Goal: Task Accomplishment & Management: Manage account settings

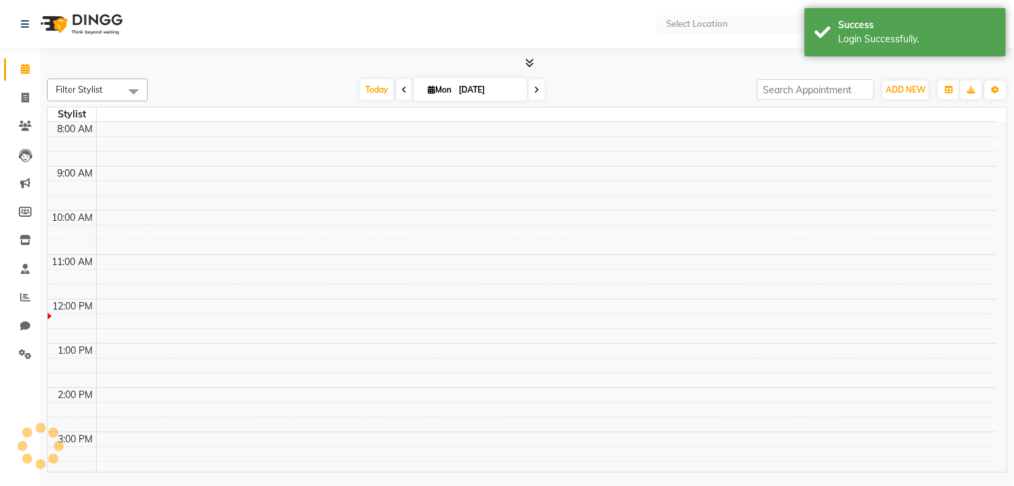
select select "en"
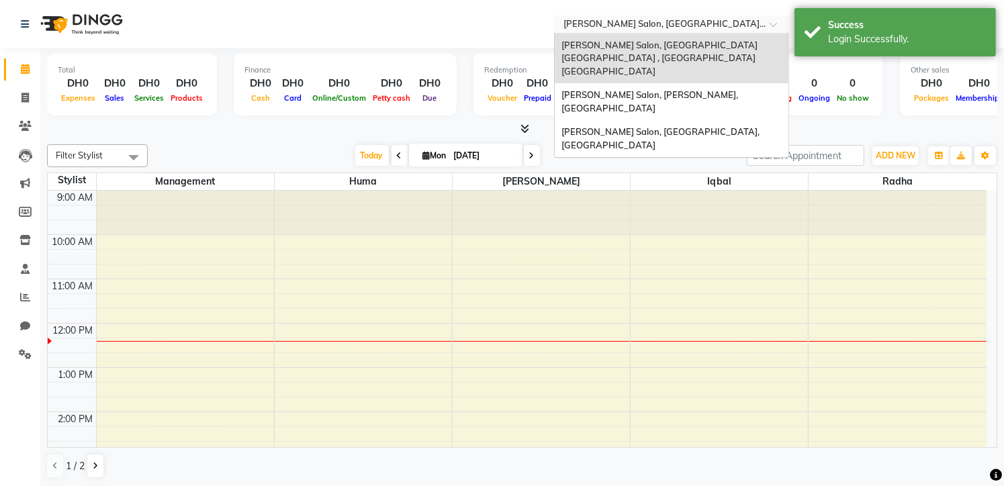
click at [778, 26] on span at bounding box center [778, 27] width 17 height 13
click at [740, 89] on span "[PERSON_NAME] Salon, [PERSON_NAME], [GEOGRAPHIC_DATA]" at bounding box center [651, 101] width 179 height 24
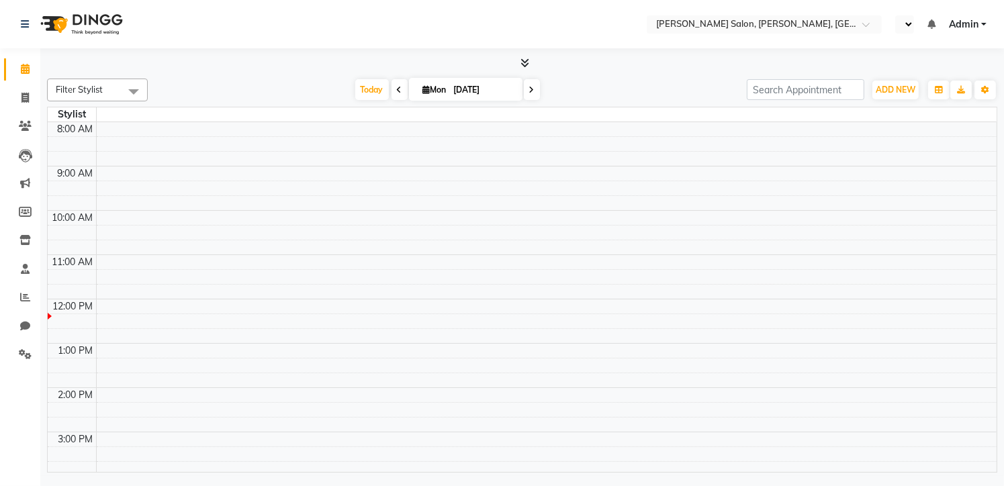
select select "en"
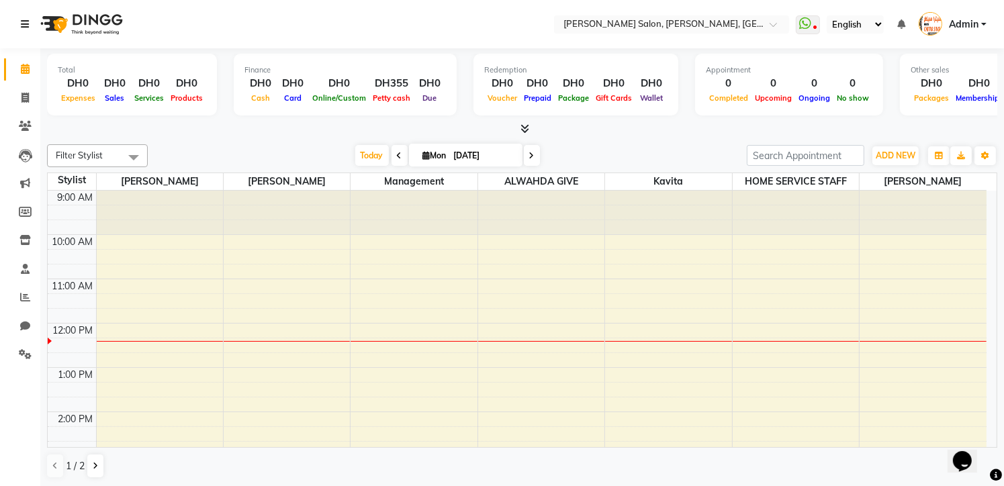
click at [28, 19] on icon at bounding box center [25, 23] width 8 height 9
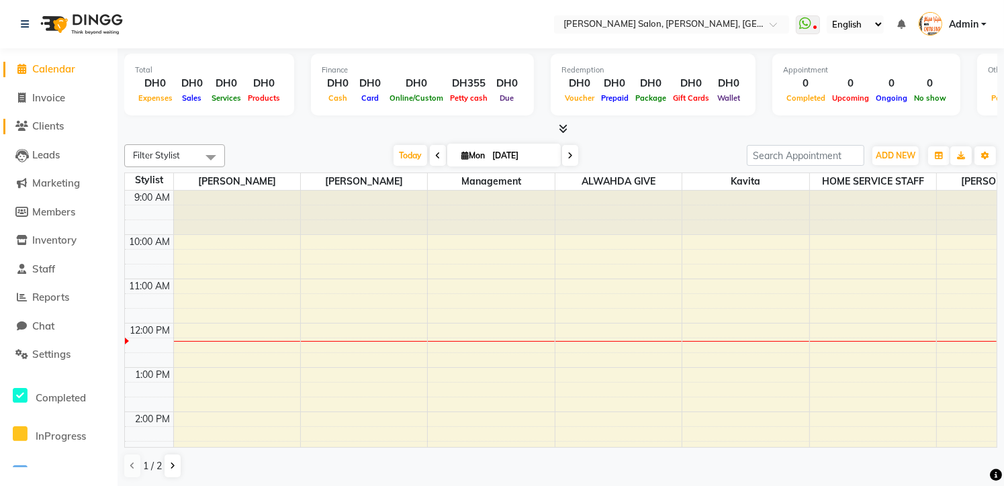
click at [62, 120] on span "Clients" at bounding box center [48, 126] width 32 height 13
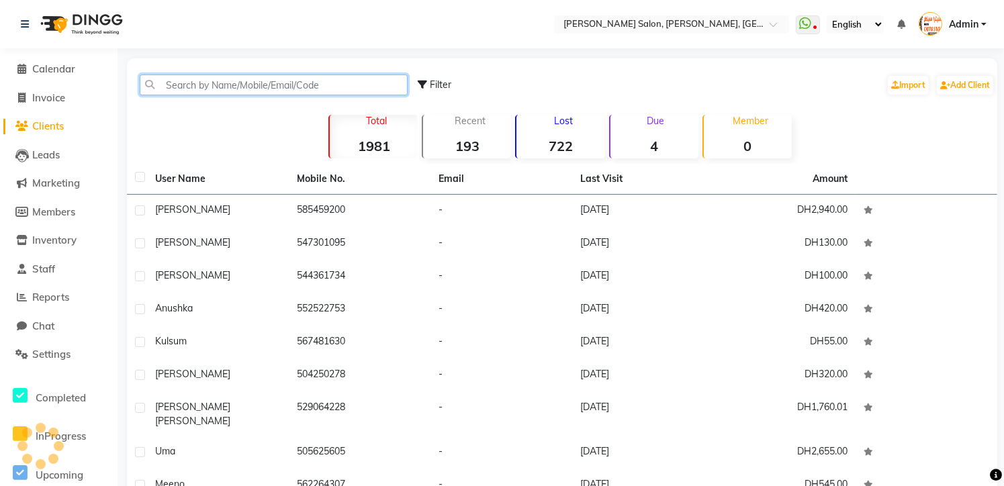
click at [162, 91] on input "text" at bounding box center [274, 85] width 268 height 21
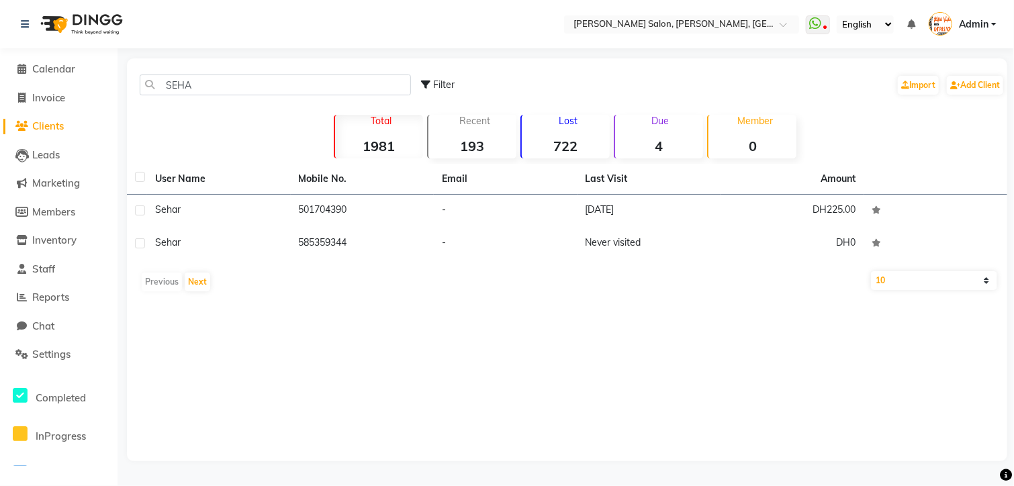
click at [717, 295] on div "User Name Mobile No. Email Last Visit Amount Sehar 501704390 - 10-02-2024 DH225…" at bounding box center [567, 231] width 881 height 134
click at [226, 79] on input "SEHA" at bounding box center [275, 85] width 271 height 21
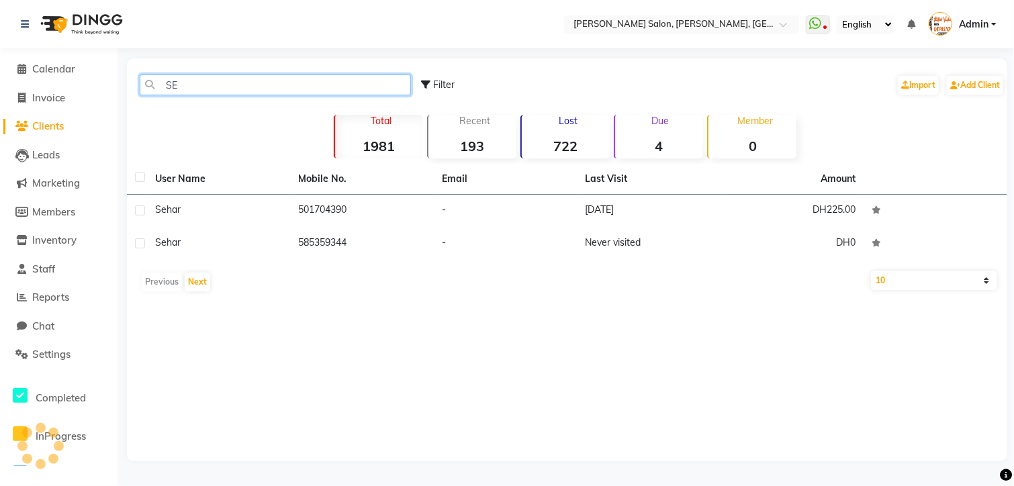
type input "S"
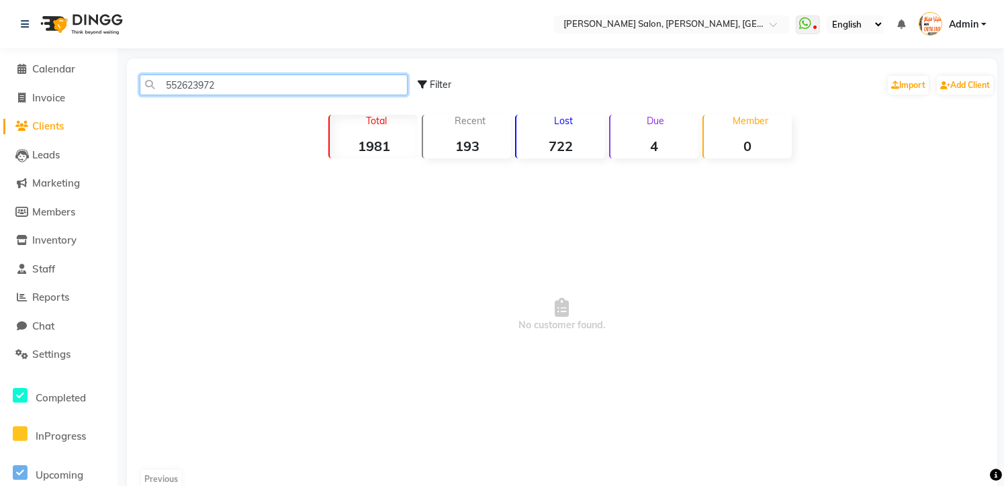
type input "552623972"
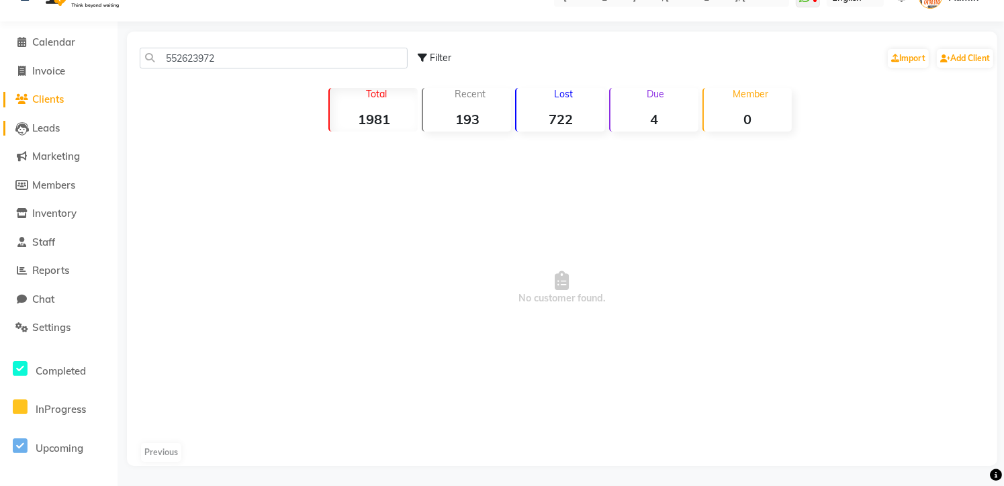
click at [42, 133] on span "Leads" at bounding box center [46, 128] width 28 height 13
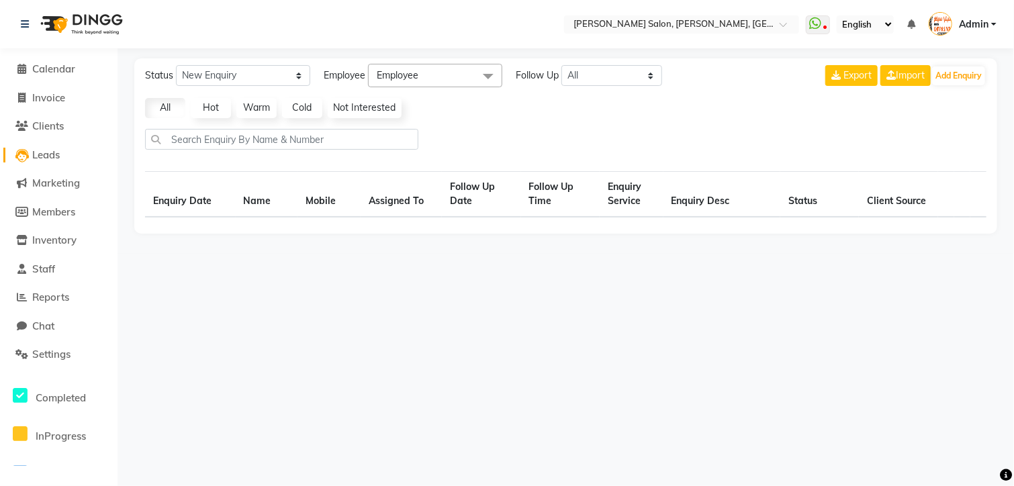
select select "10"
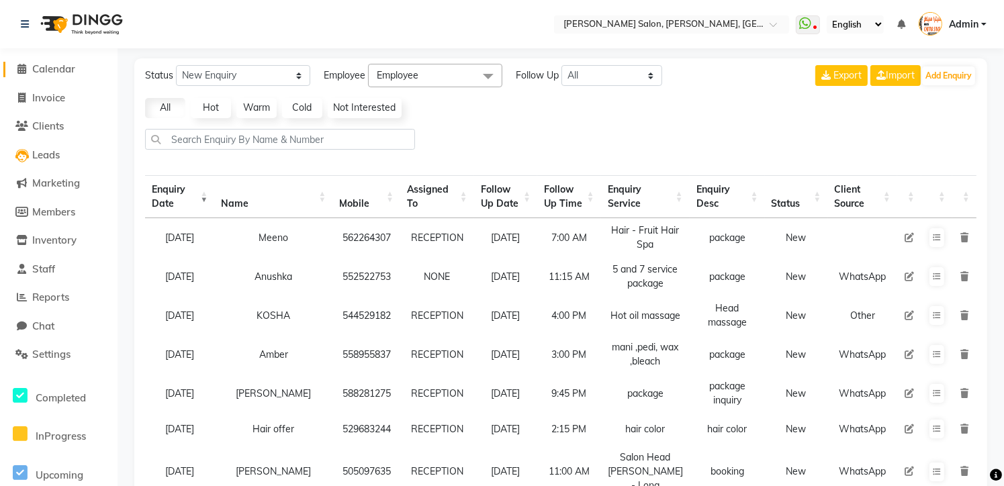
click at [21, 68] on icon at bounding box center [22, 69] width 9 height 10
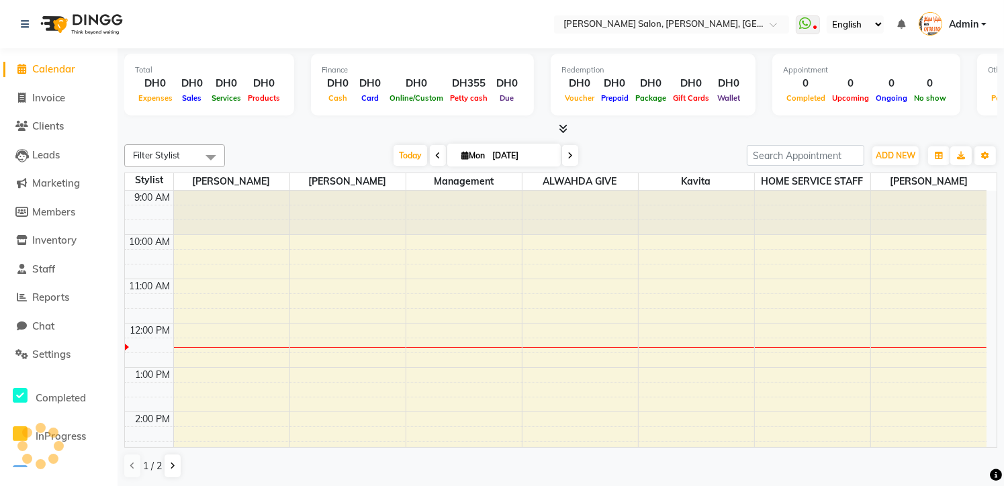
scroll to position [132, 0]
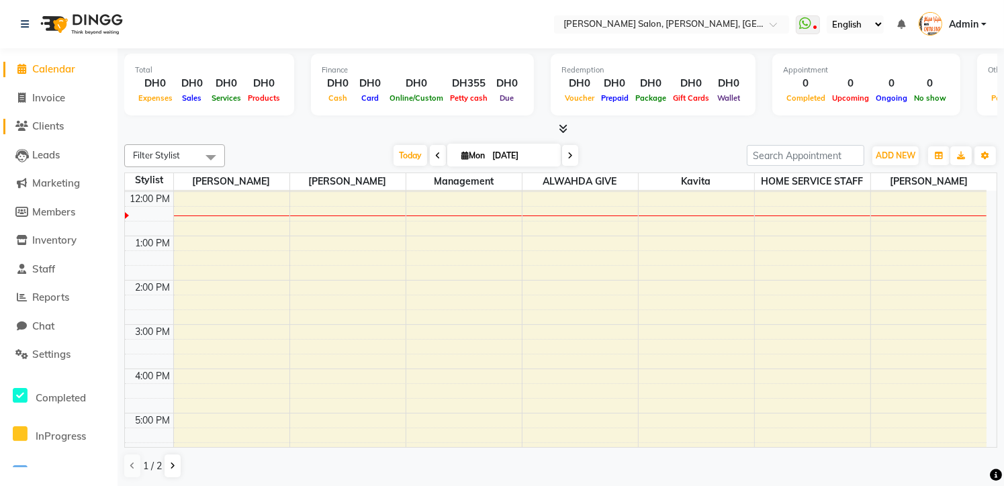
click at [57, 130] on span "Clients" at bounding box center [48, 126] width 32 height 13
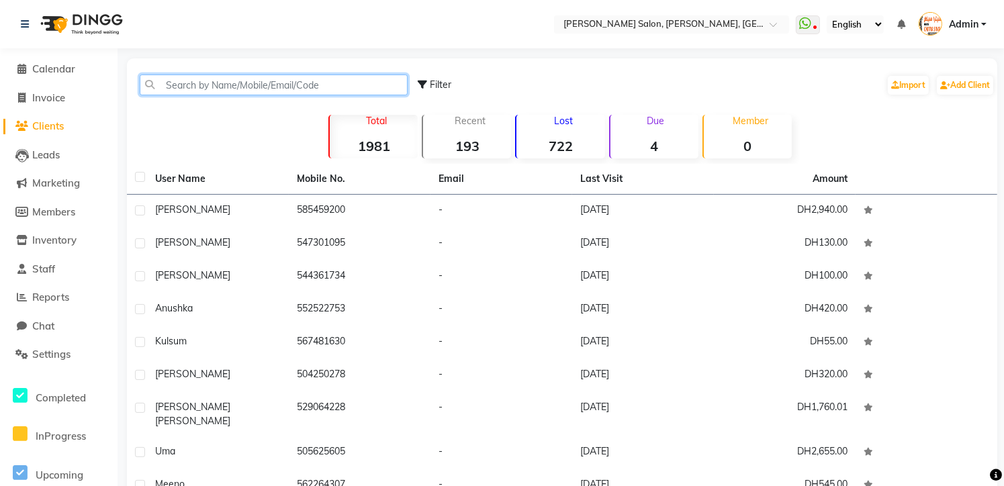
click at [218, 89] on input "text" at bounding box center [274, 85] width 268 height 21
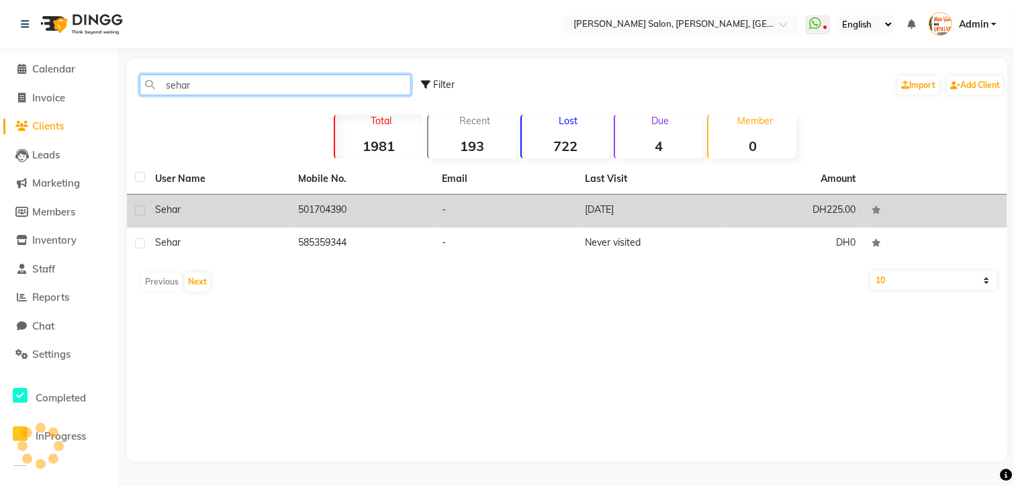
type input "sehar"
click at [320, 206] on td "501704390" at bounding box center [363, 211] width 144 height 33
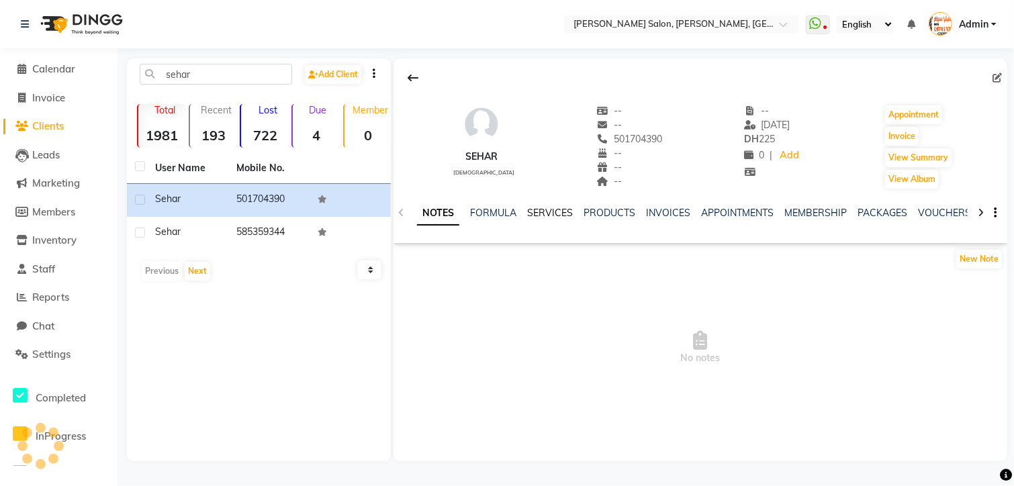
click at [545, 214] on link "SERVICES" at bounding box center [550, 213] width 46 height 12
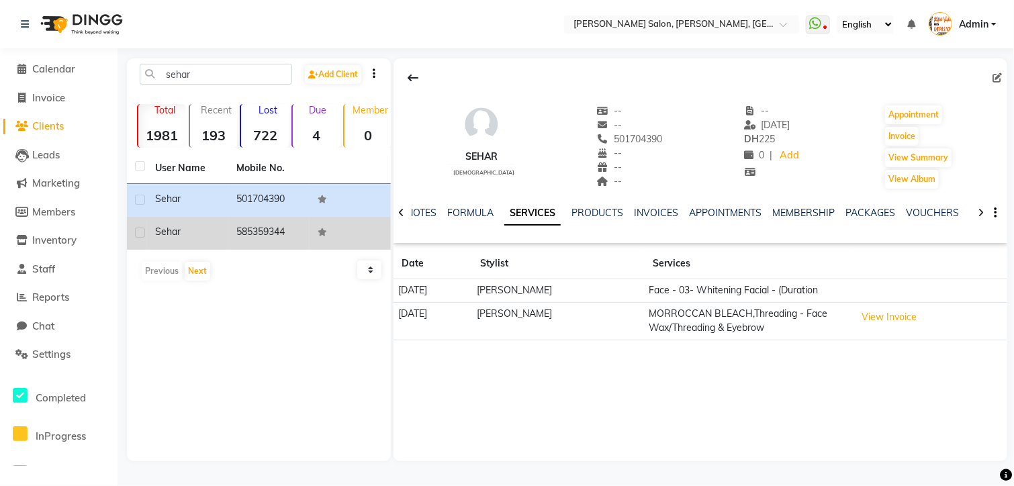
click at [273, 234] on td "585359344" at bounding box center [268, 233] width 81 height 33
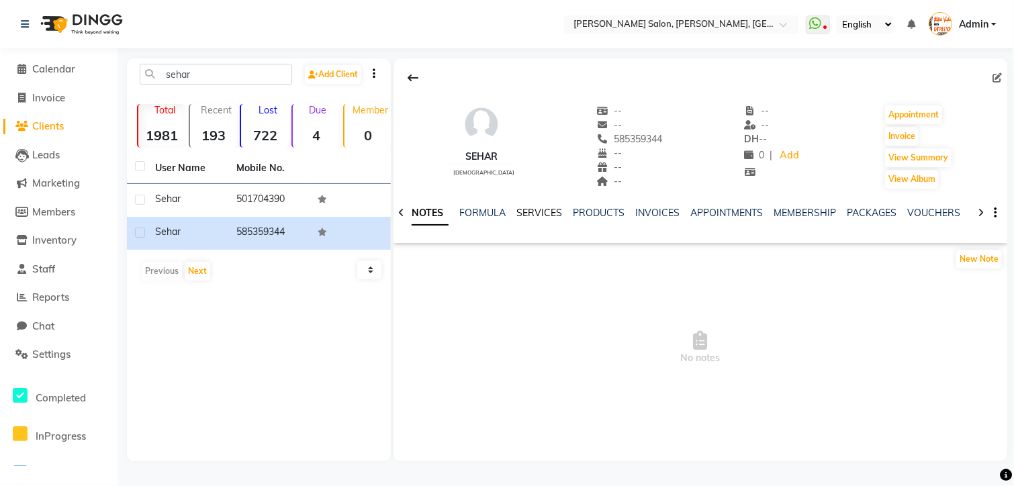
click at [531, 209] on link "SERVICES" at bounding box center [540, 213] width 46 height 12
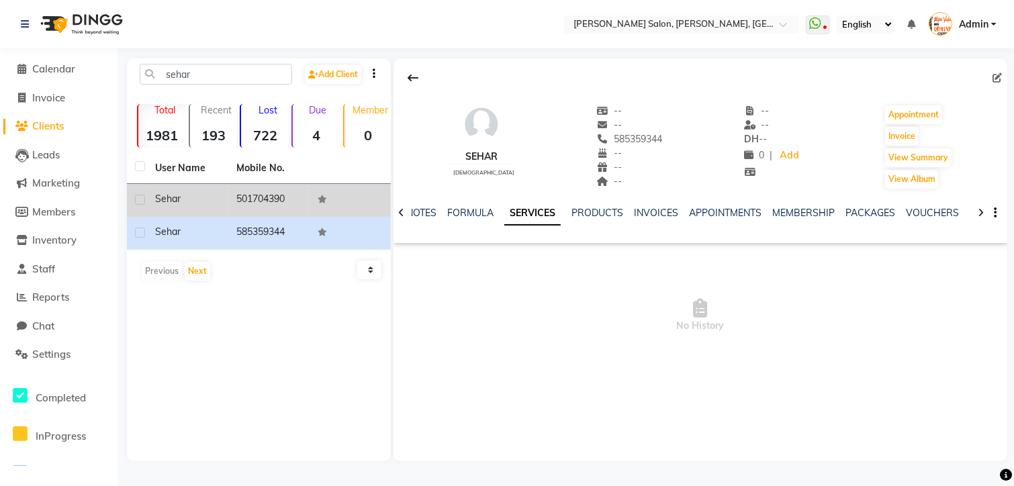
click at [277, 200] on td "501704390" at bounding box center [268, 200] width 81 height 33
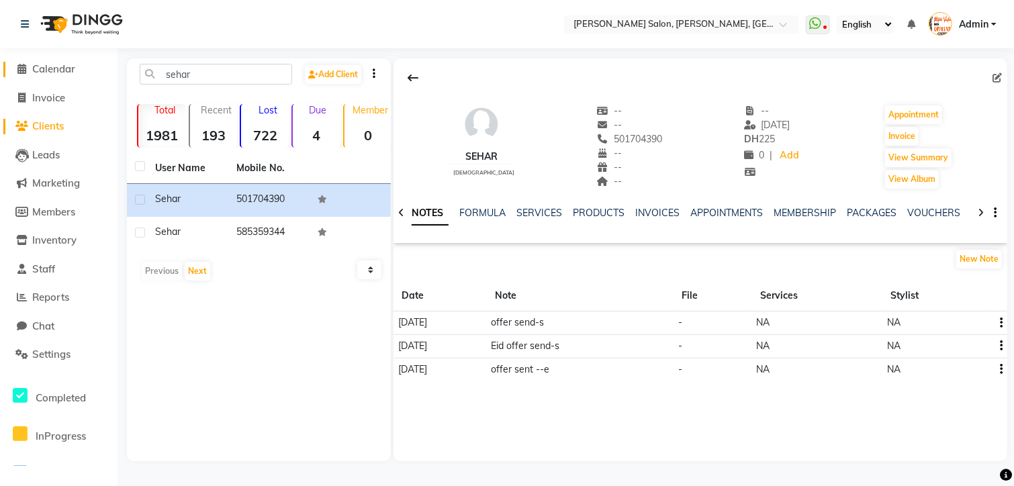
click at [20, 66] on icon at bounding box center [22, 69] width 9 height 10
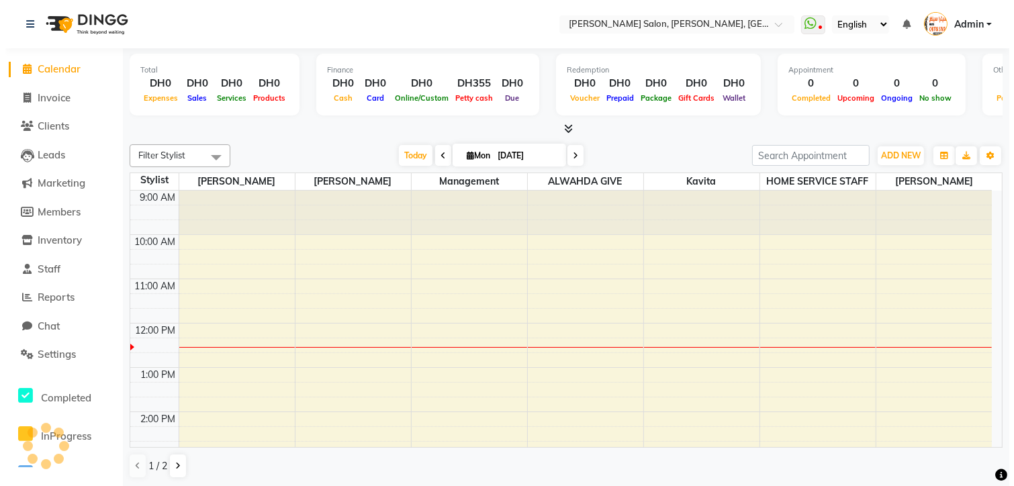
scroll to position [132, 0]
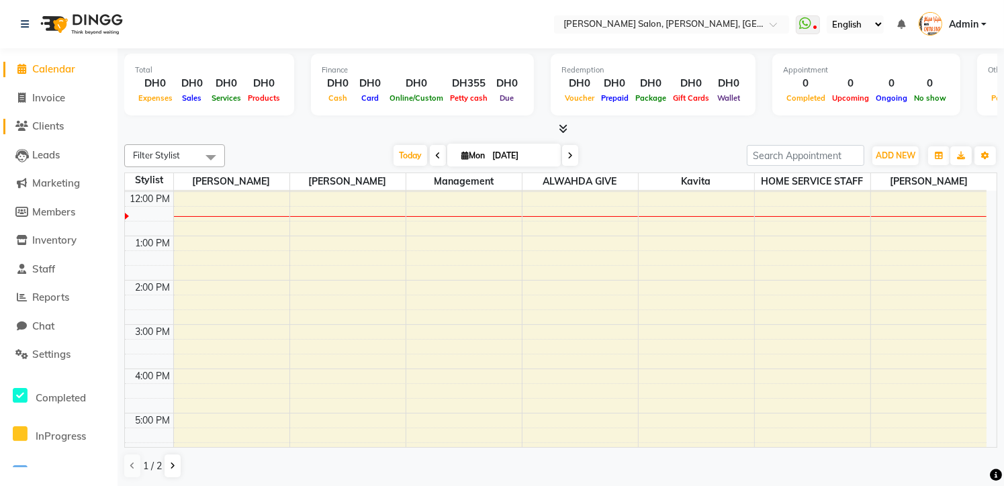
click at [48, 122] on span "Clients" at bounding box center [48, 126] width 32 height 13
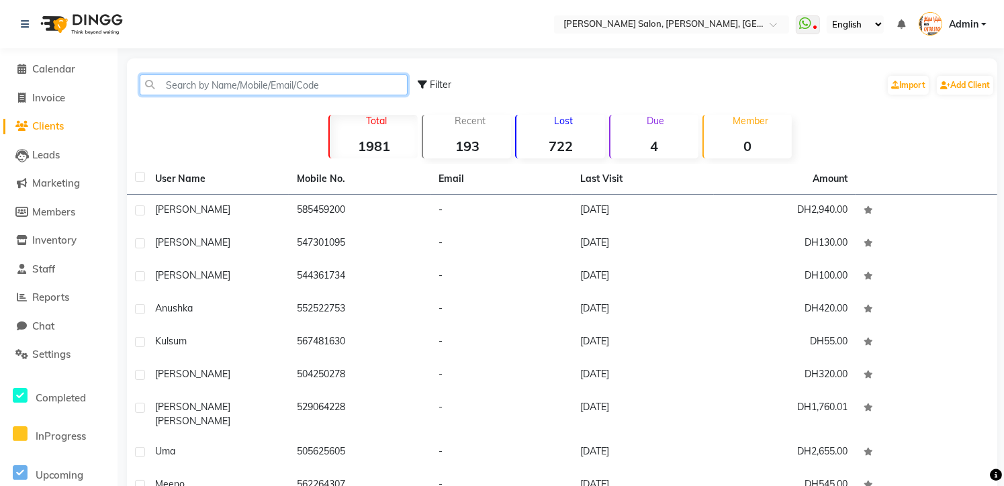
click at [204, 89] on input "text" at bounding box center [274, 85] width 268 height 21
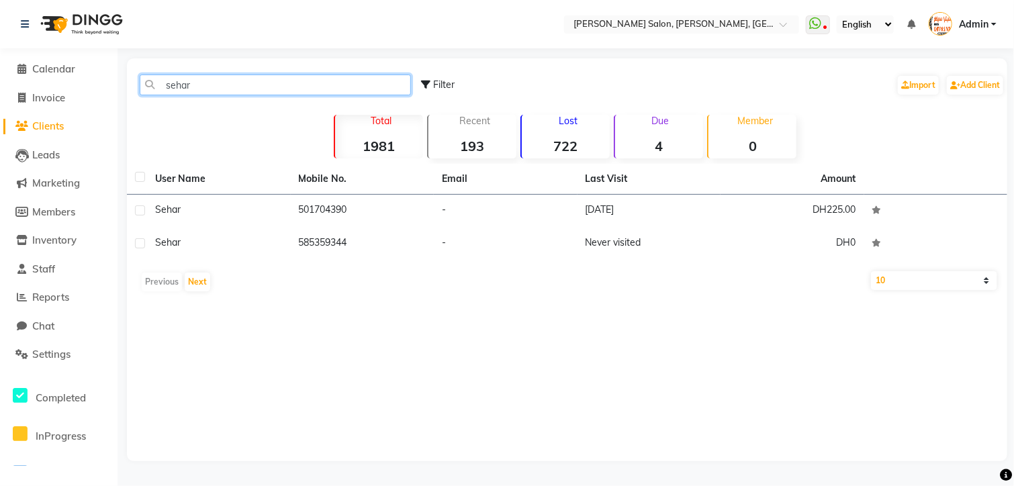
type input "sehar"
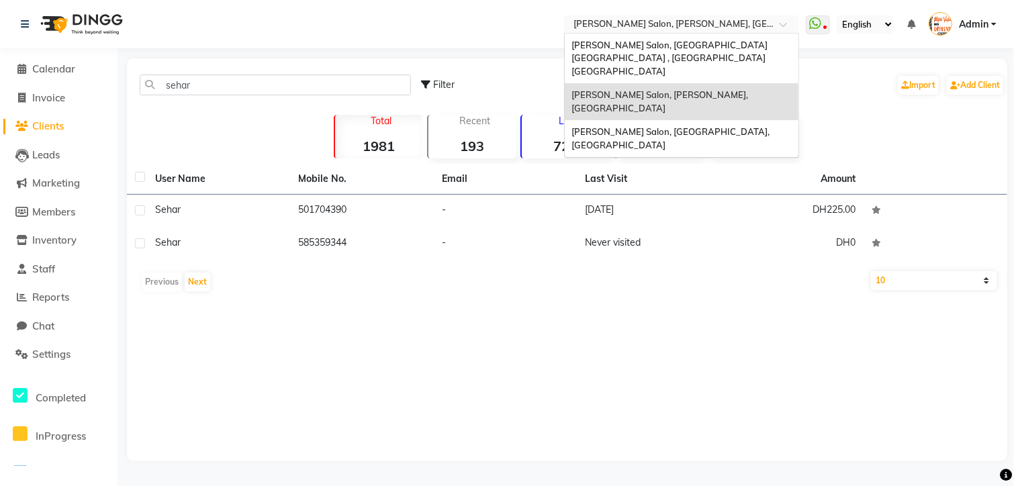
click at [789, 26] on span at bounding box center [788, 27] width 17 height 13
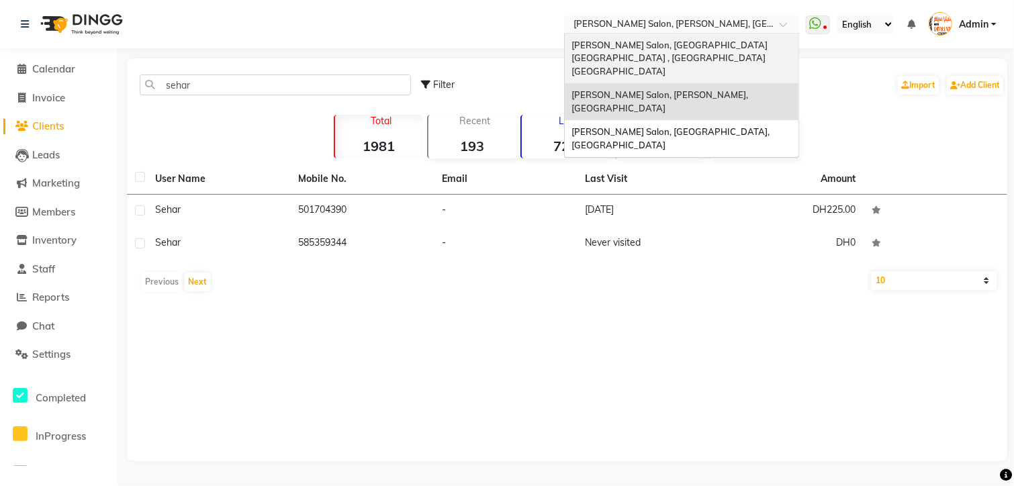
click at [770, 48] on span "[PERSON_NAME] Salon, [GEOGRAPHIC_DATA] [GEOGRAPHIC_DATA] , [GEOGRAPHIC_DATA] [G…" at bounding box center [671, 58] width 198 height 37
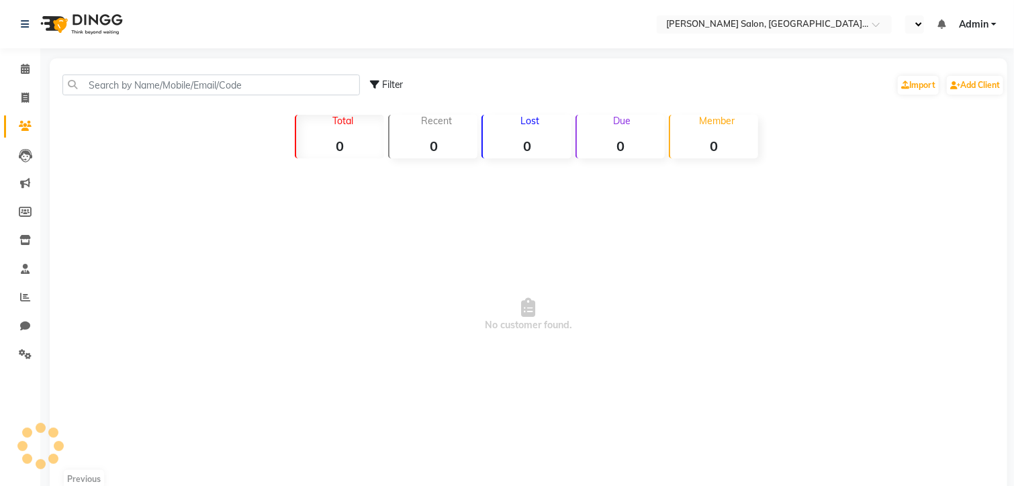
select select "en"
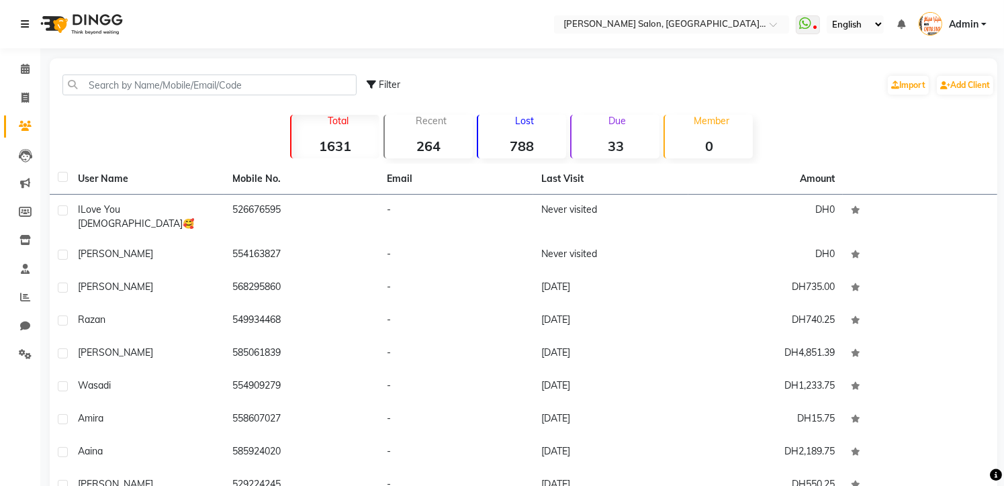
click at [28, 23] on icon at bounding box center [25, 23] width 8 height 9
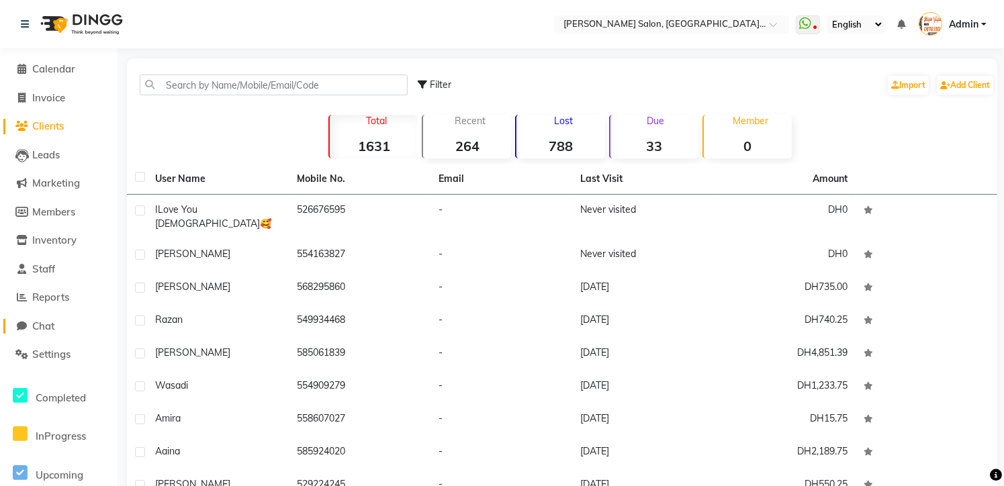
click at [53, 328] on span "Chat" at bounding box center [43, 326] width 22 height 13
select select "100"
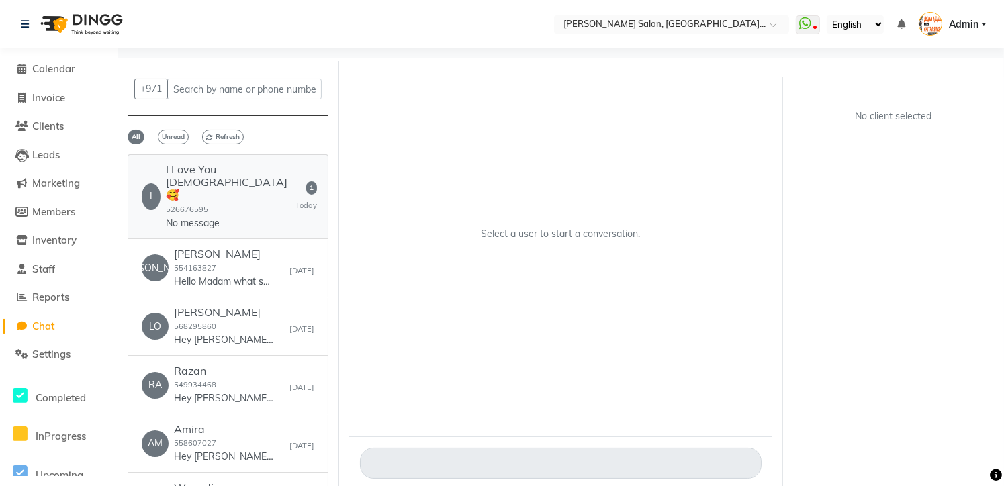
click at [212, 216] on p "No message" at bounding box center [216, 223] width 101 height 14
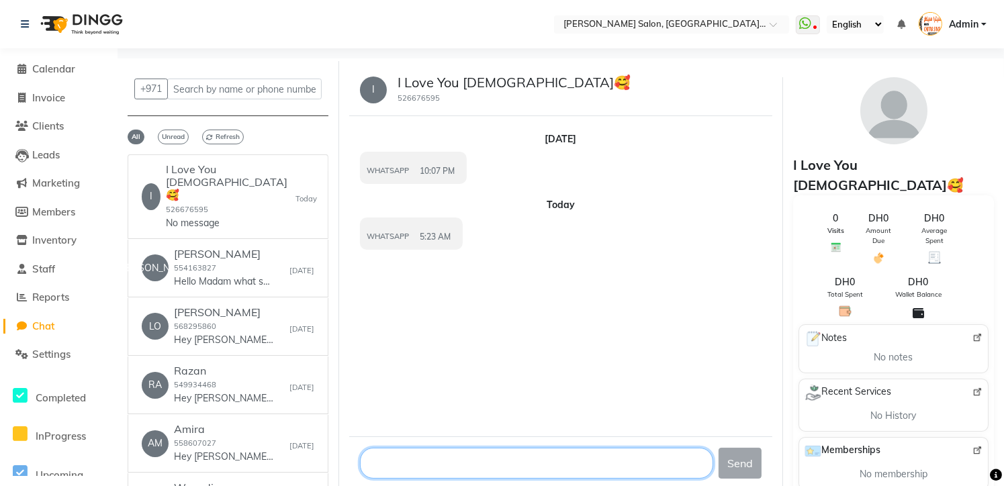
click at [482, 458] on textarea at bounding box center [536, 463] width 353 height 31
type textarea "hi madam"
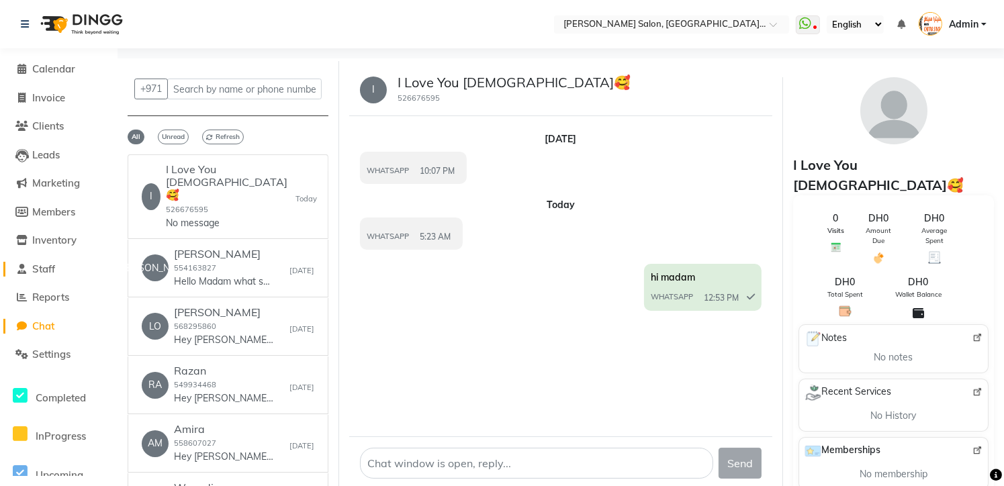
click at [55, 270] on span "Staff" at bounding box center [43, 269] width 23 height 13
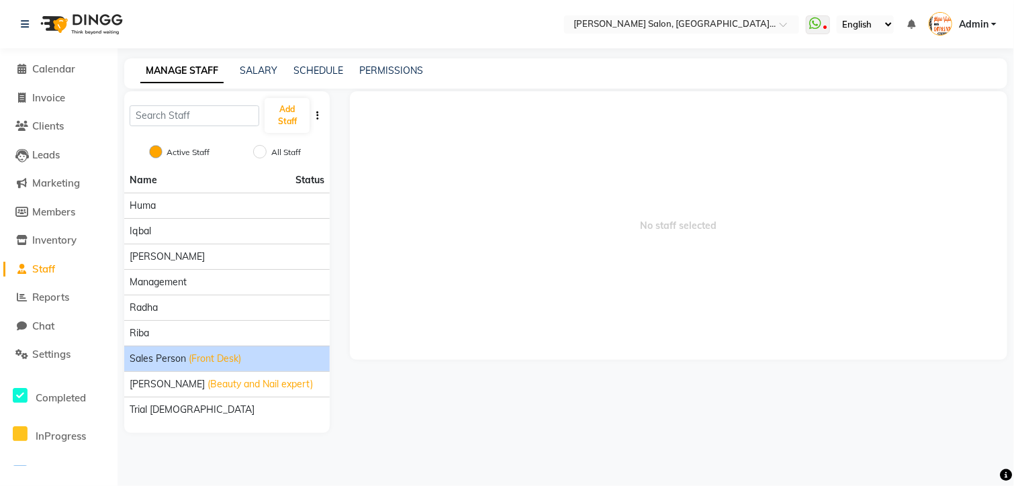
click at [222, 355] on span "(Front Desk)" at bounding box center [215, 359] width 52 height 14
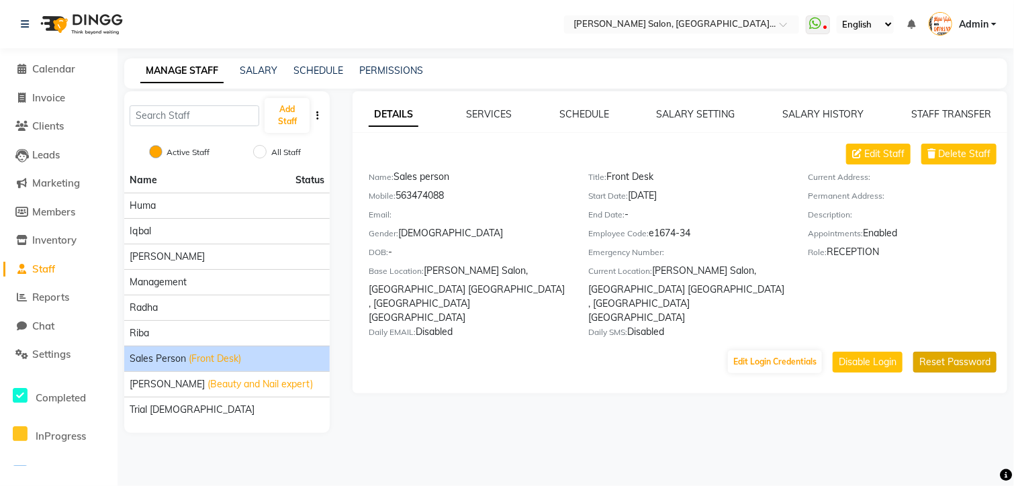
click at [959, 352] on button "Reset Password" at bounding box center [955, 362] width 83 height 21
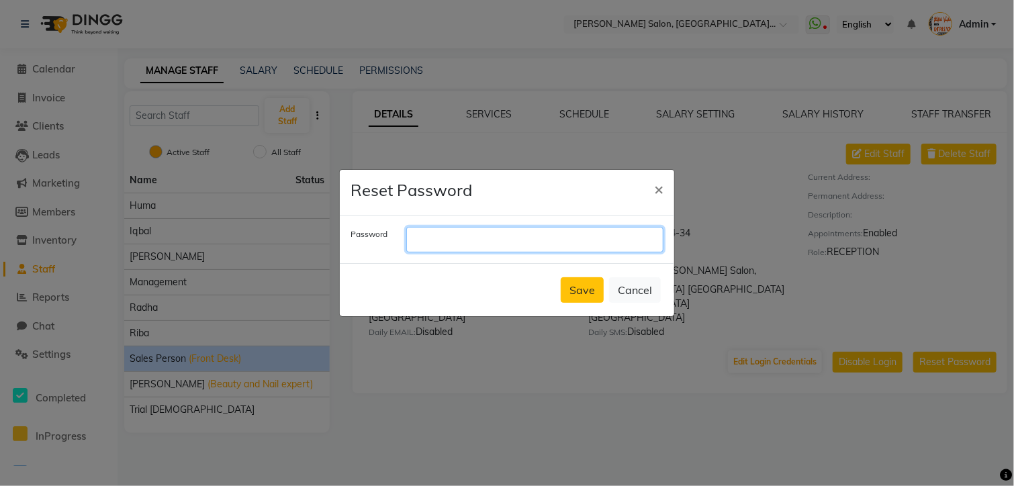
click at [443, 242] on input "text" at bounding box center [534, 240] width 257 height 26
type input "doll"
click at [584, 289] on button "Save" at bounding box center [582, 290] width 43 height 26
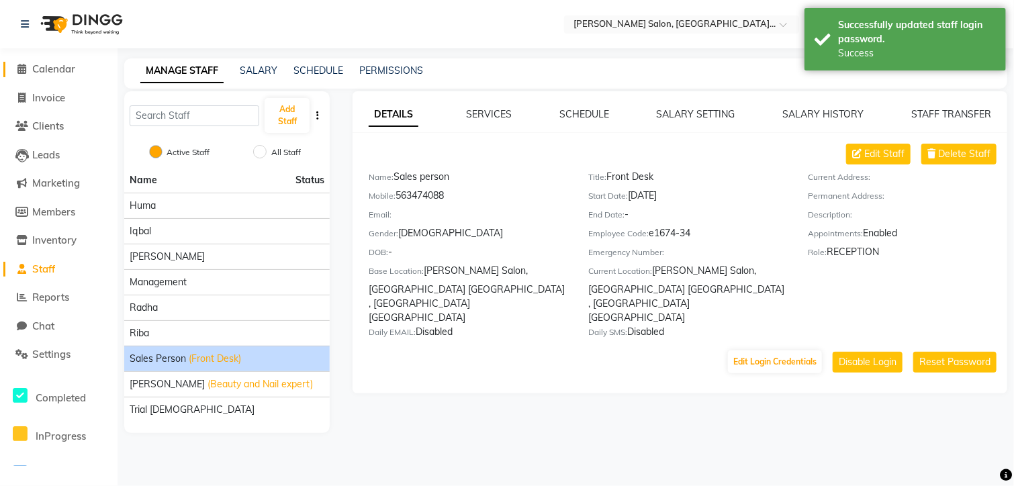
click at [22, 72] on icon at bounding box center [22, 69] width 9 height 10
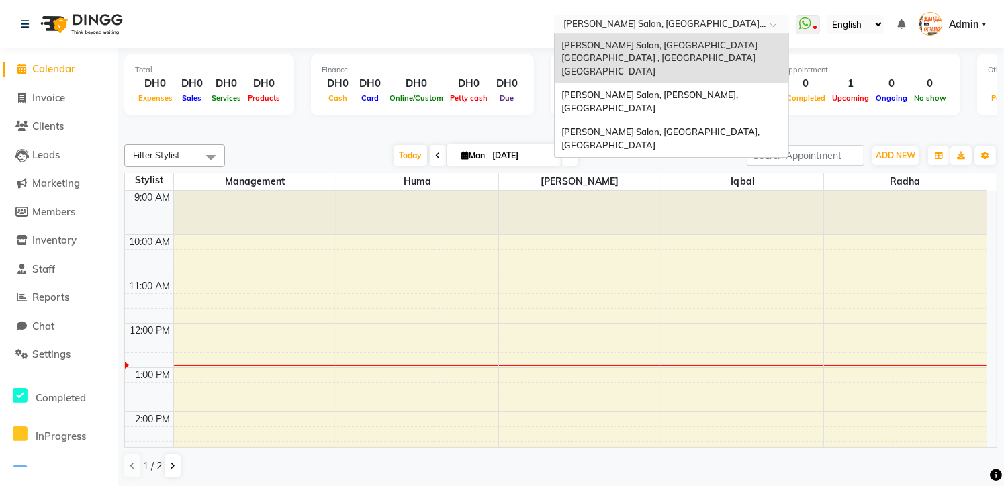
click at [773, 24] on span at bounding box center [778, 27] width 17 height 13
click at [740, 89] on span "[PERSON_NAME] Salon, [PERSON_NAME], [GEOGRAPHIC_DATA]" at bounding box center [651, 101] width 179 height 24
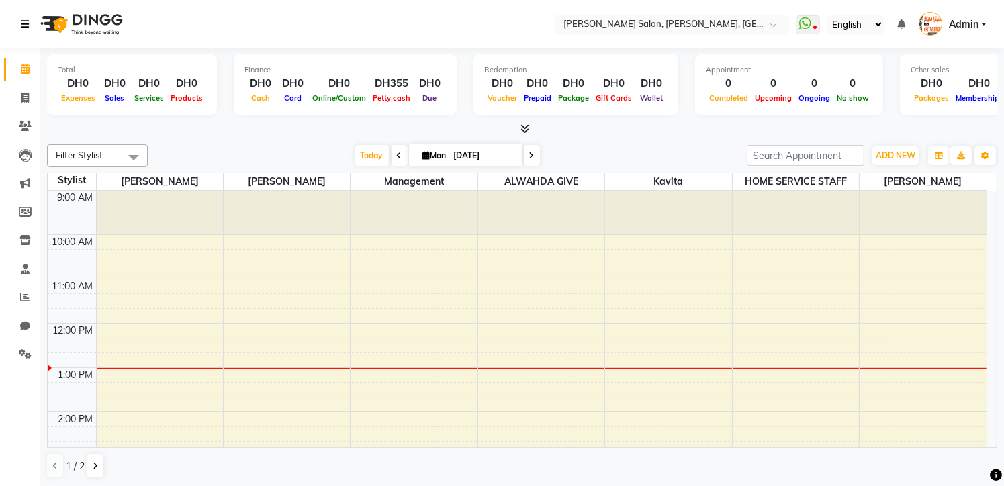
click at [21, 29] on icon at bounding box center [25, 23] width 8 height 9
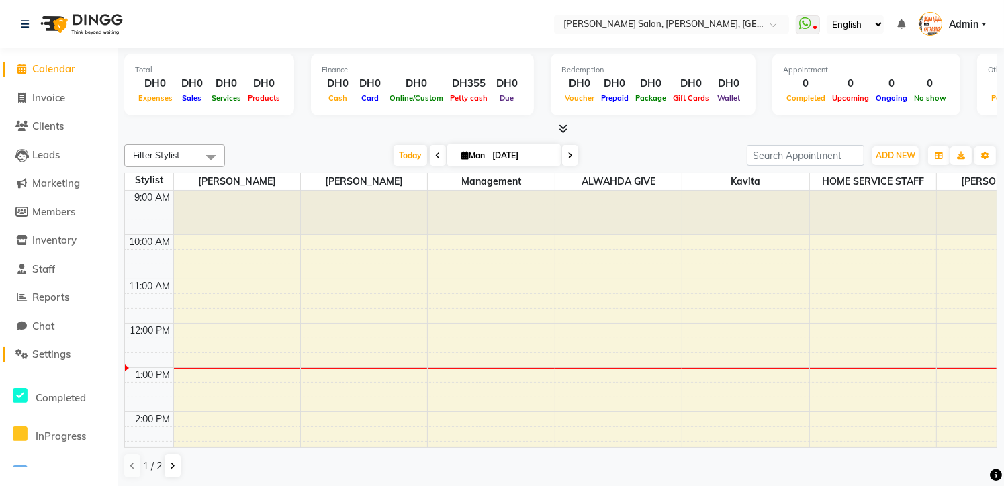
click at [63, 351] on span "Settings" at bounding box center [51, 354] width 38 height 13
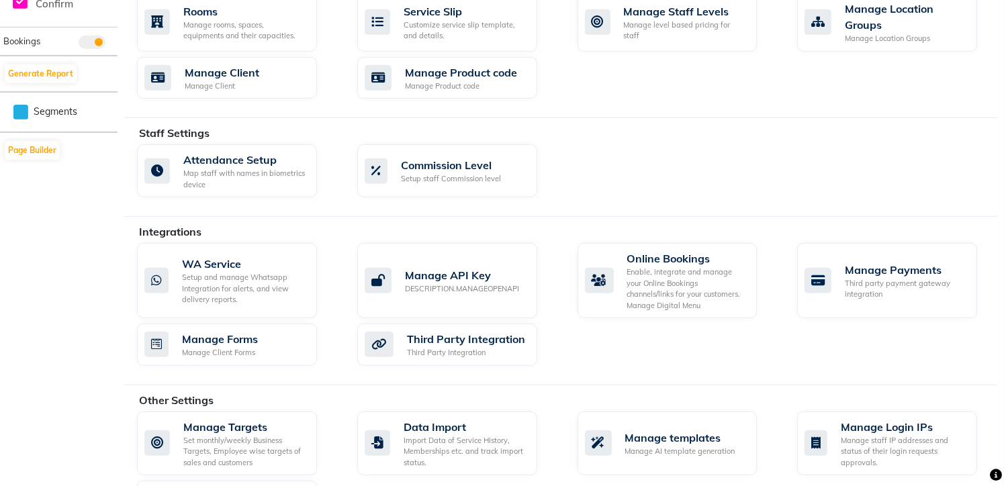
scroll to position [688, 0]
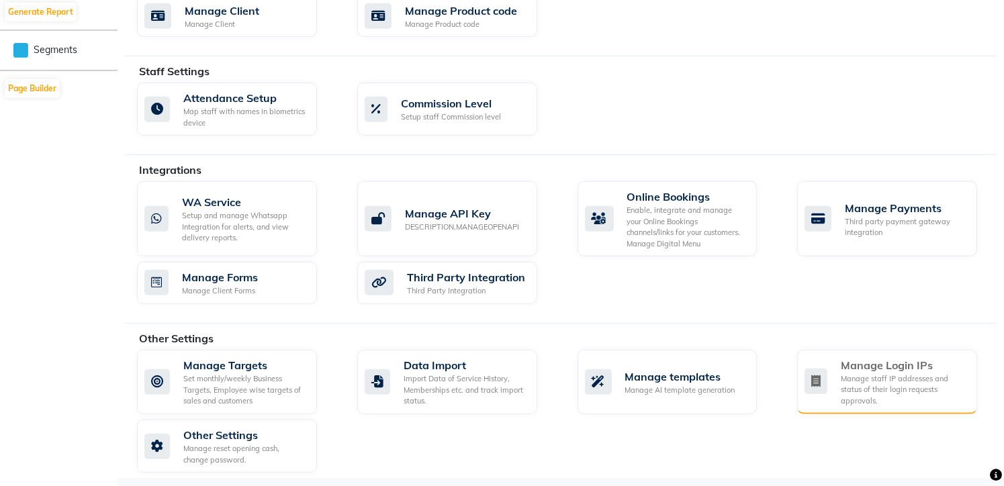
click at [889, 373] on div "Manage staff IP addresses and status of their login requests approvals." at bounding box center [904, 390] width 126 height 34
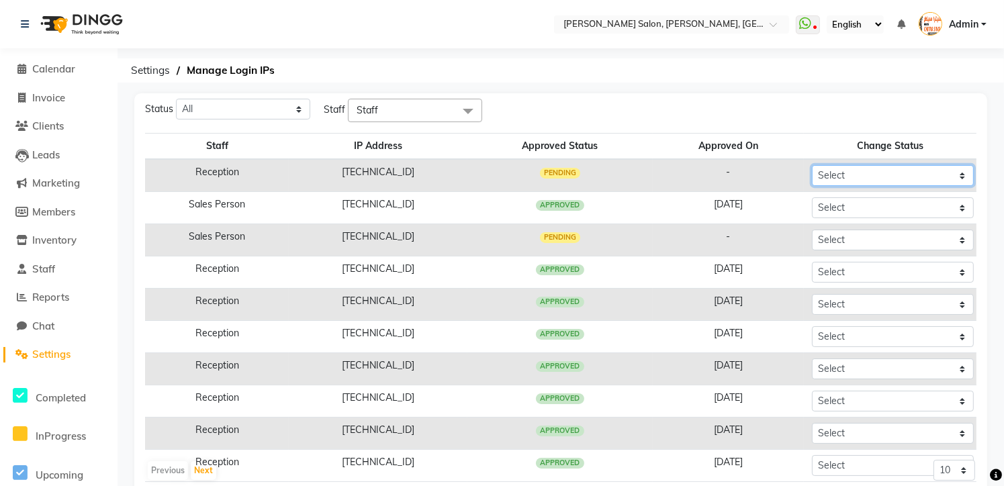
click at [854, 179] on select "Select Approved Rejected" at bounding box center [893, 175] width 162 height 21
select select "Approved"
click at [812, 165] on select "Select Approved Rejected" at bounding box center [893, 175] width 162 height 21
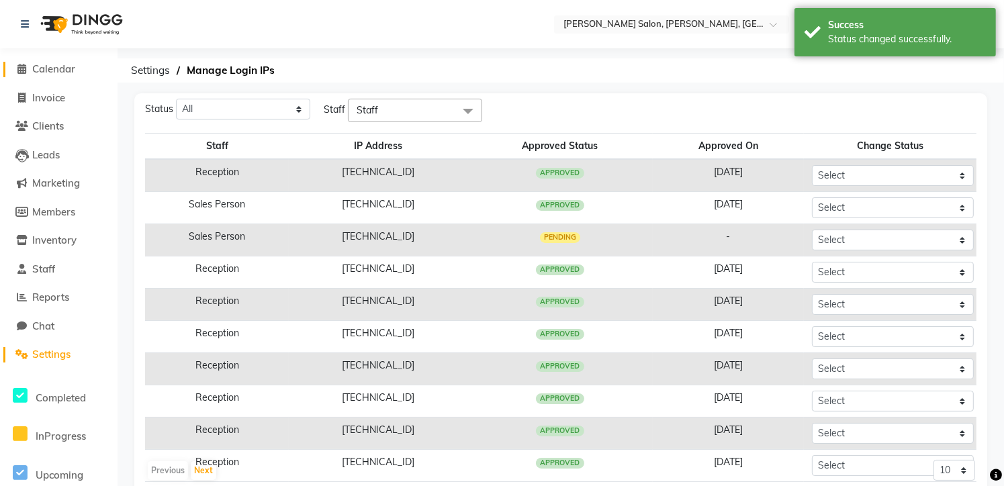
click at [19, 63] on span at bounding box center [22, 69] width 20 height 15
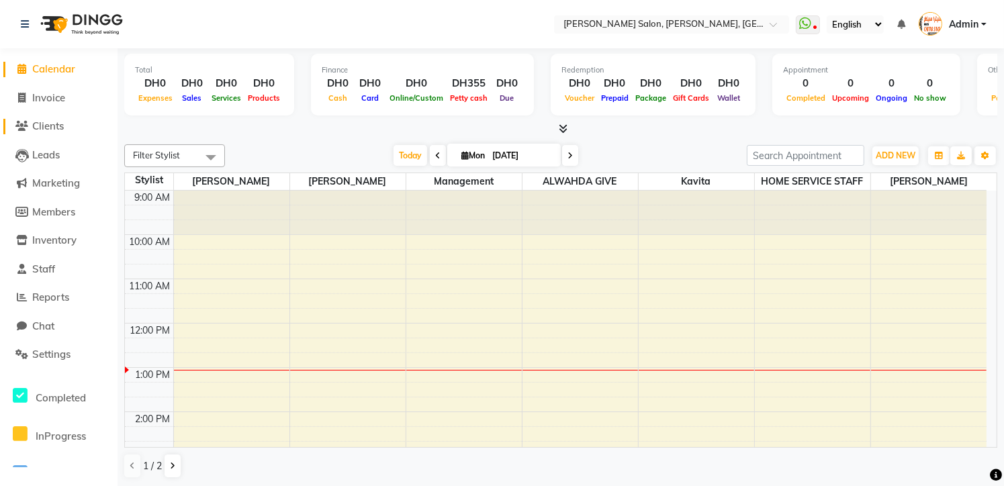
click at [3, 62] on link "Calendar" at bounding box center [58, 69] width 111 height 15
click at [43, 124] on span "Clients" at bounding box center [48, 126] width 32 height 13
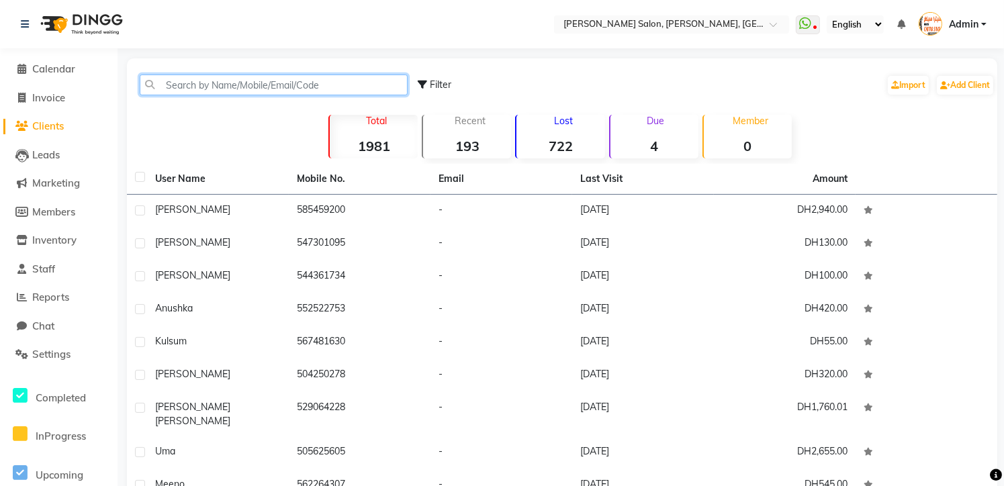
click at [196, 78] on input "text" at bounding box center [274, 85] width 268 height 21
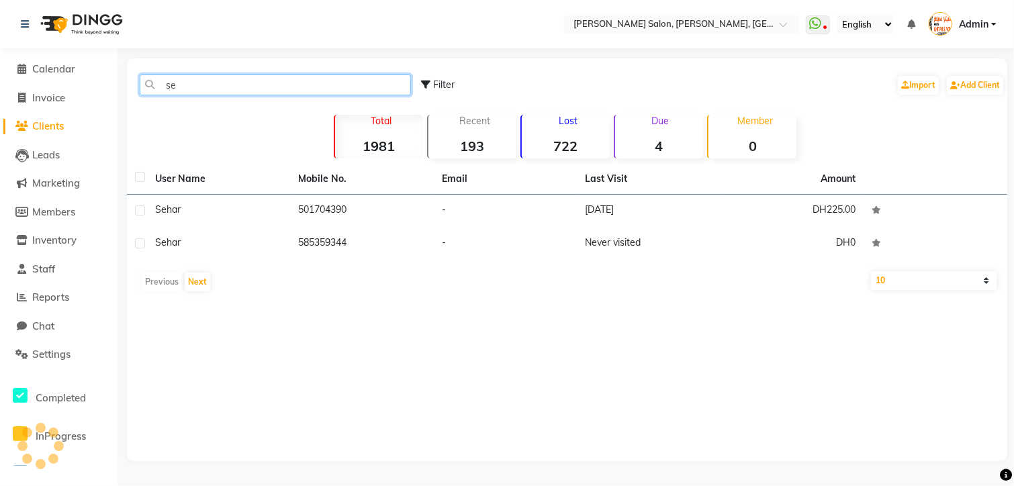
type input "s"
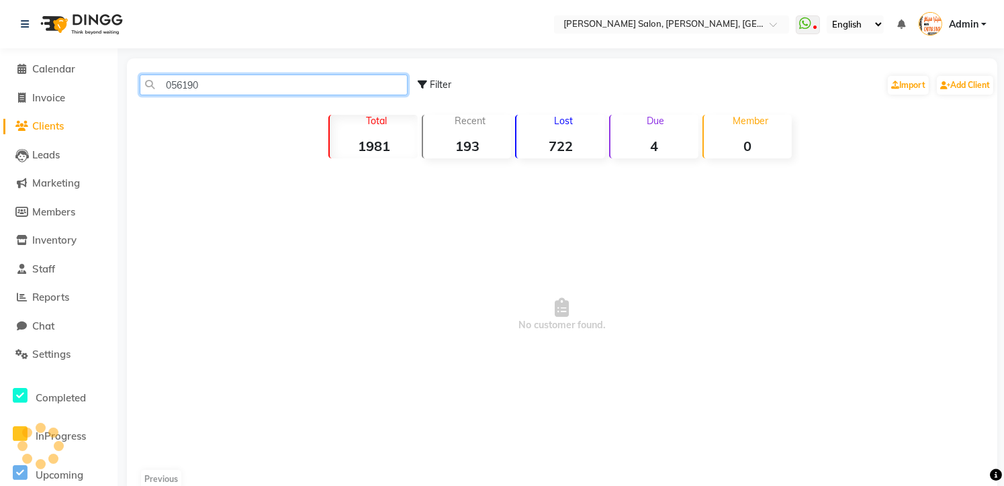
click at [171, 80] on input "056190" at bounding box center [274, 85] width 268 height 21
click at [204, 80] on input "56190" at bounding box center [274, 85] width 268 height 21
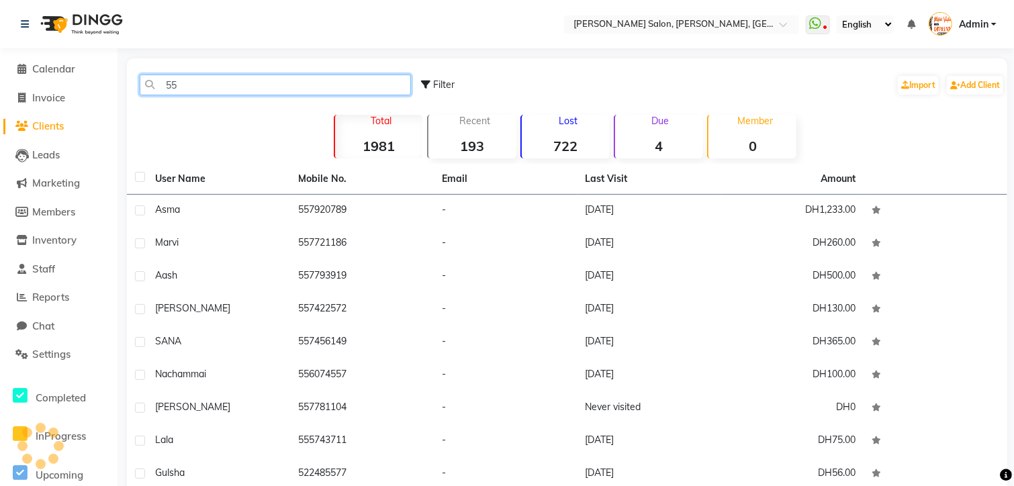
type input "5"
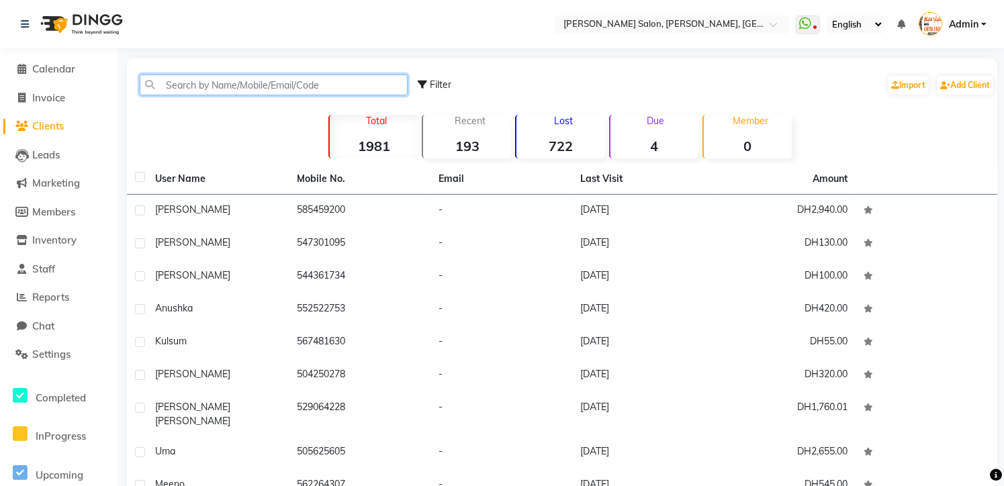
type input "d"
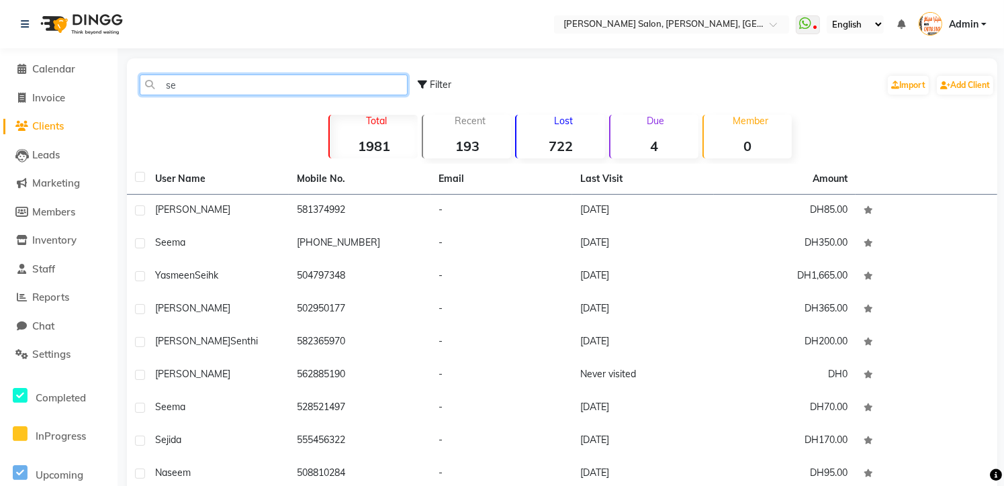
type input "s"
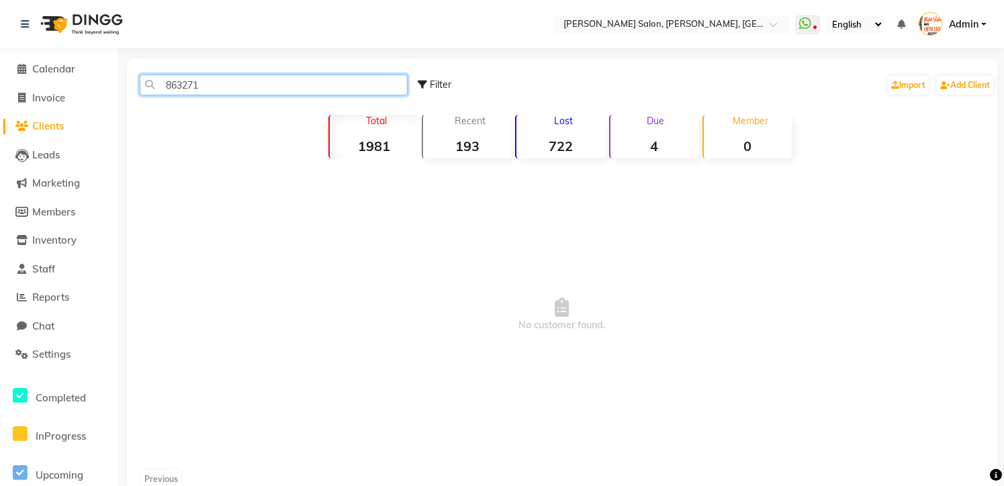
type input "863271"
click at [19, 67] on icon at bounding box center [22, 69] width 9 height 10
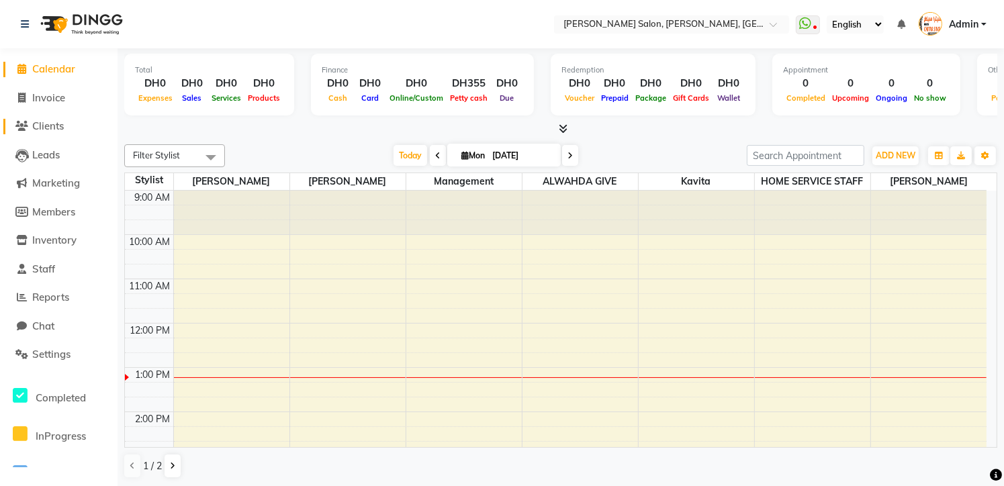
click at [51, 126] on span "Clients" at bounding box center [48, 126] width 32 height 13
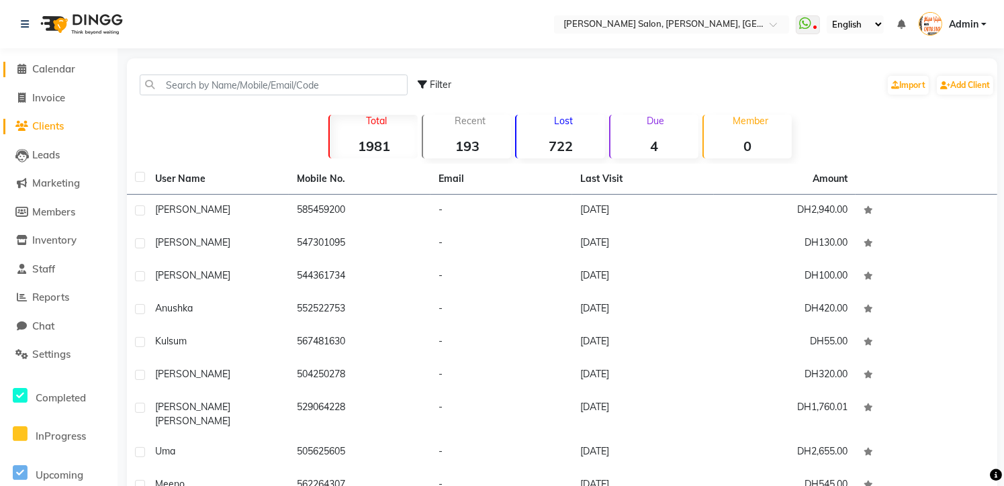
click at [24, 64] on icon at bounding box center [22, 69] width 9 height 10
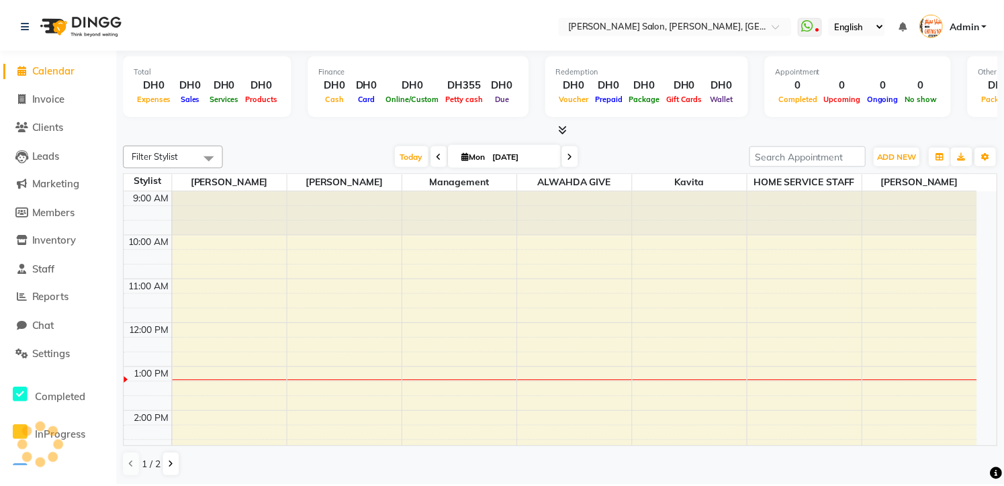
scroll to position [177, 0]
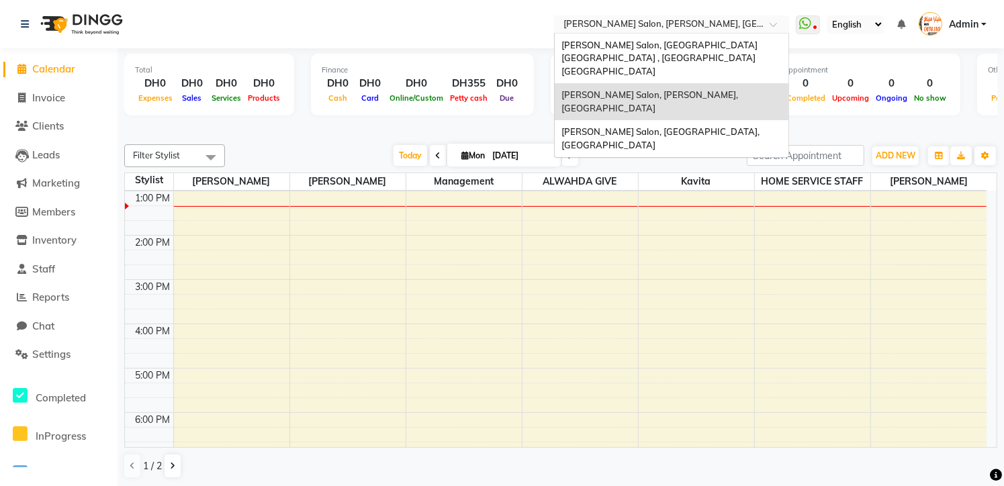
click at [776, 23] on span at bounding box center [778, 27] width 17 height 13
click at [715, 126] on span "[PERSON_NAME] Salon, [GEOGRAPHIC_DATA], [GEOGRAPHIC_DATA]" at bounding box center [662, 138] width 200 height 24
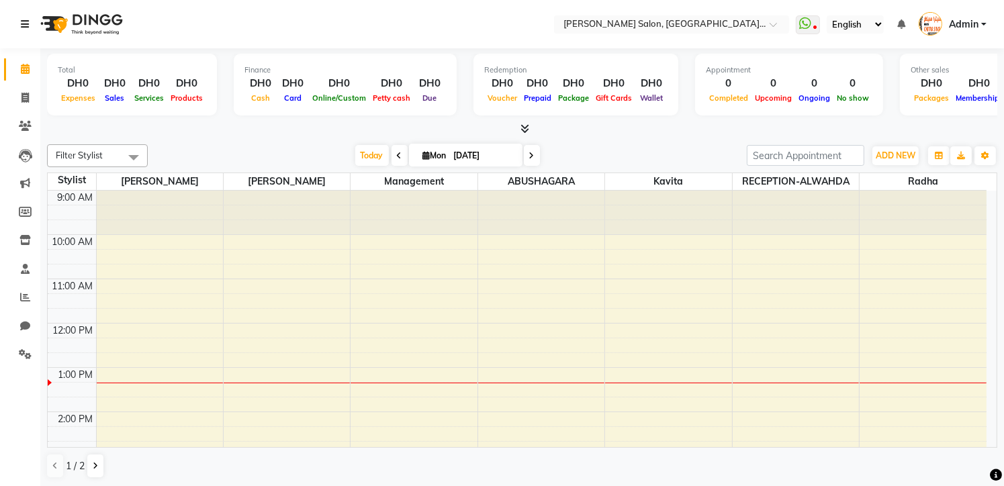
click at [27, 21] on icon at bounding box center [25, 23] width 8 height 9
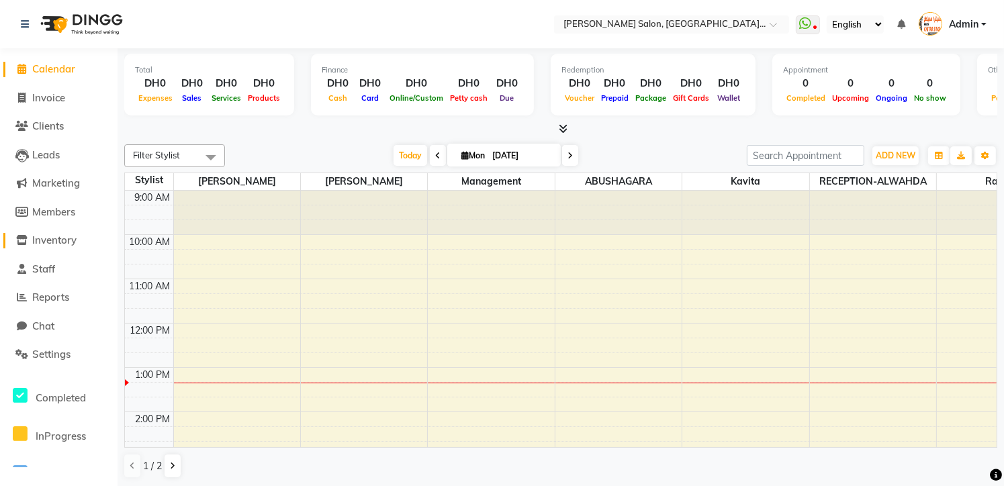
click at [62, 236] on span "Inventory" at bounding box center [54, 240] width 44 height 13
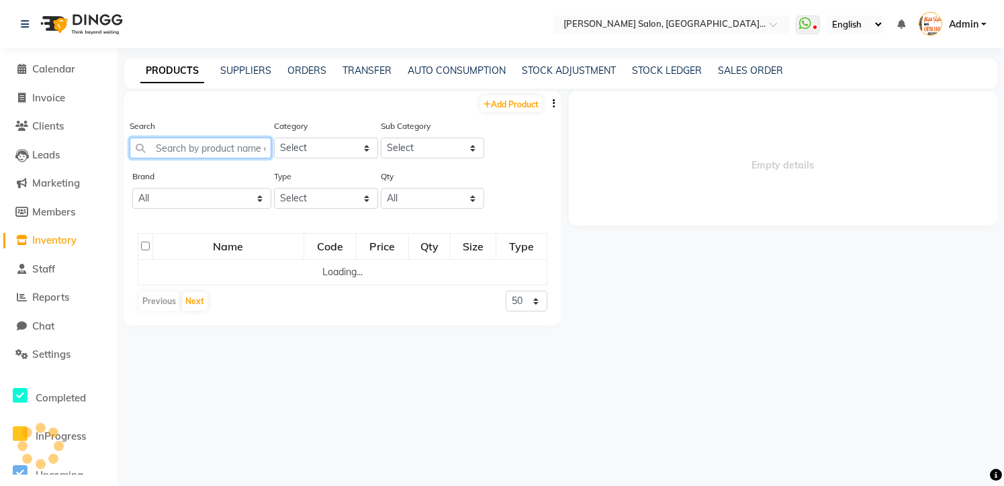
click at [212, 150] on input "text" at bounding box center [201, 148] width 142 height 21
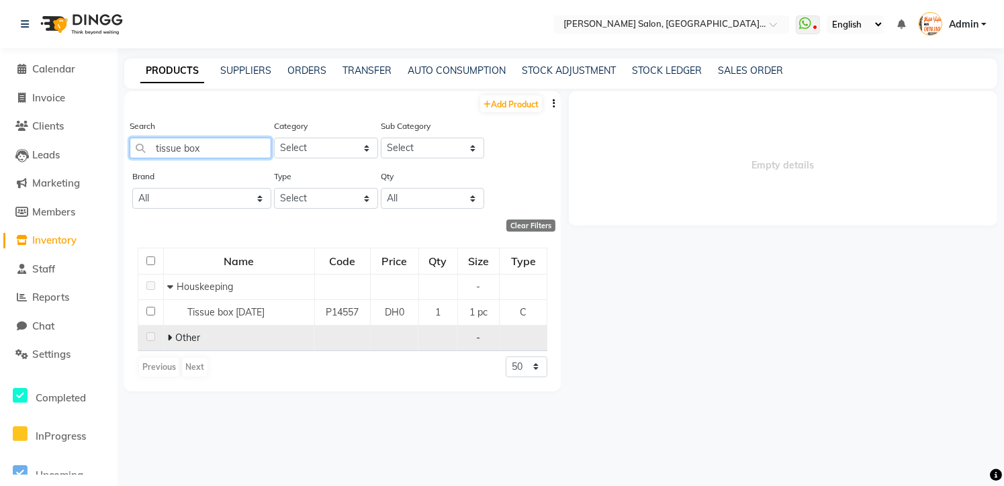
type input "tissue box"
click at [170, 342] on icon at bounding box center [169, 337] width 5 height 9
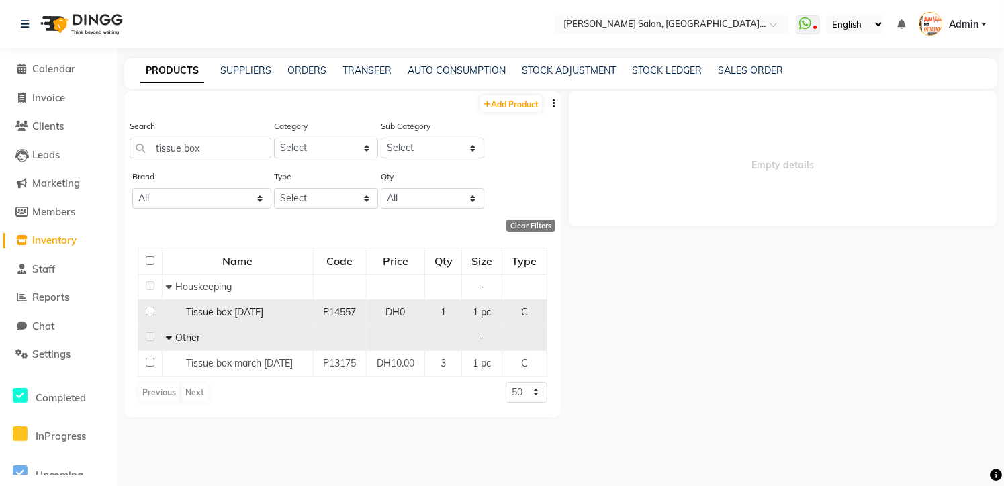
click at [226, 317] on span "Tissue box [DATE]" at bounding box center [224, 312] width 77 height 12
select select
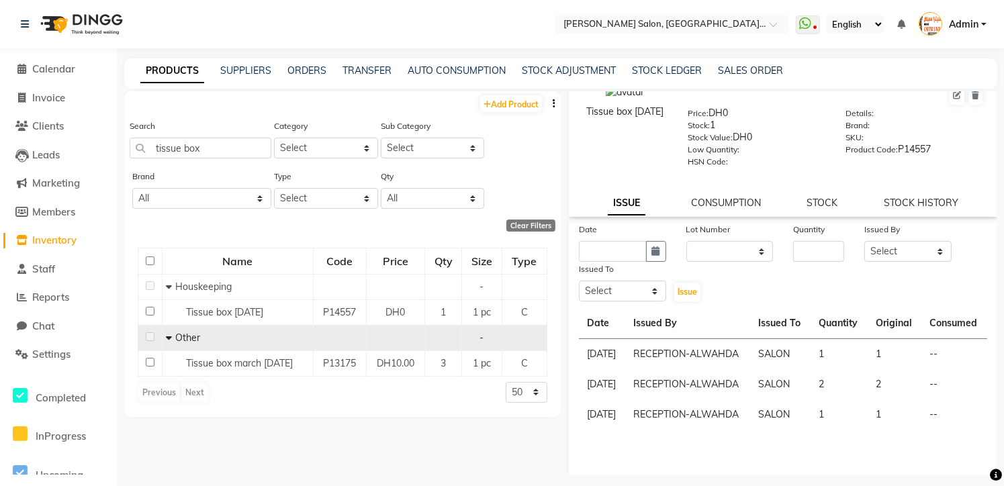
scroll to position [46, 0]
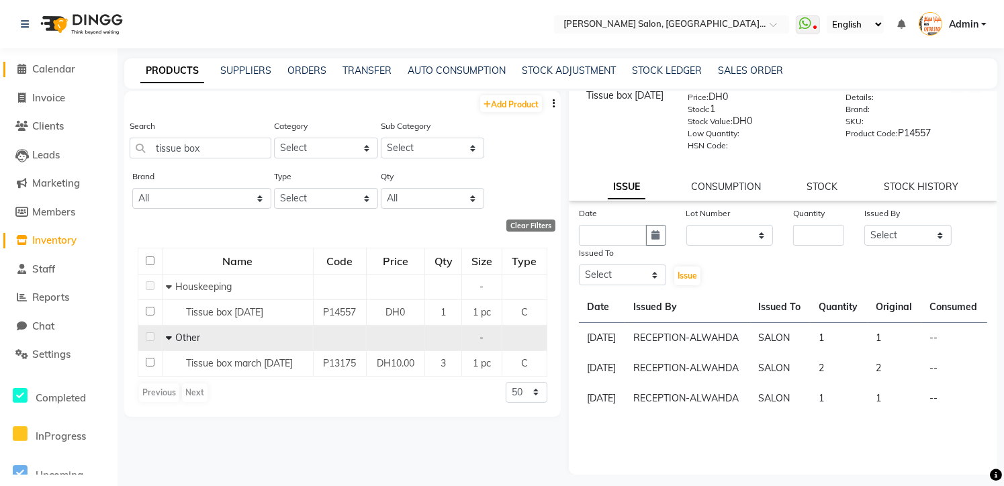
click at [21, 71] on icon at bounding box center [22, 69] width 9 height 10
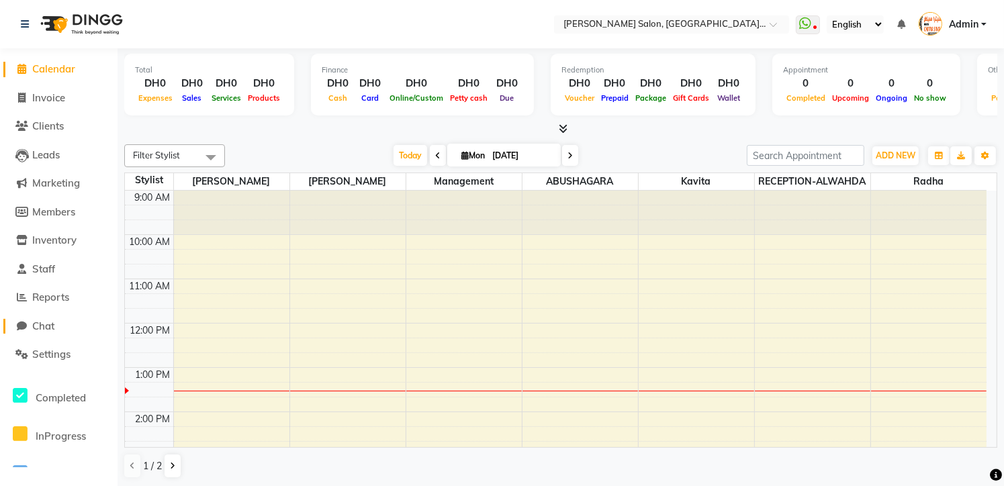
click at [51, 324] on span "Chat" at bounding box center [43, 326] width 22 height 13
select select "100"
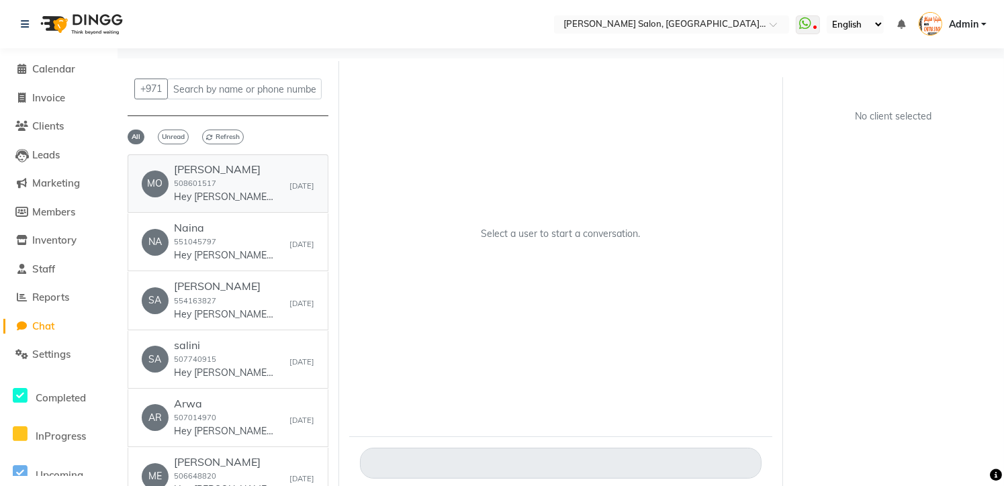
click at [210, 191] on p "Hey [PERSON_NAME] 🎉 Thank you for choosing [PERSON_NAME] Salon, Alwahda! Here’s…" at bounding box center [224, 197] width 101 height 14
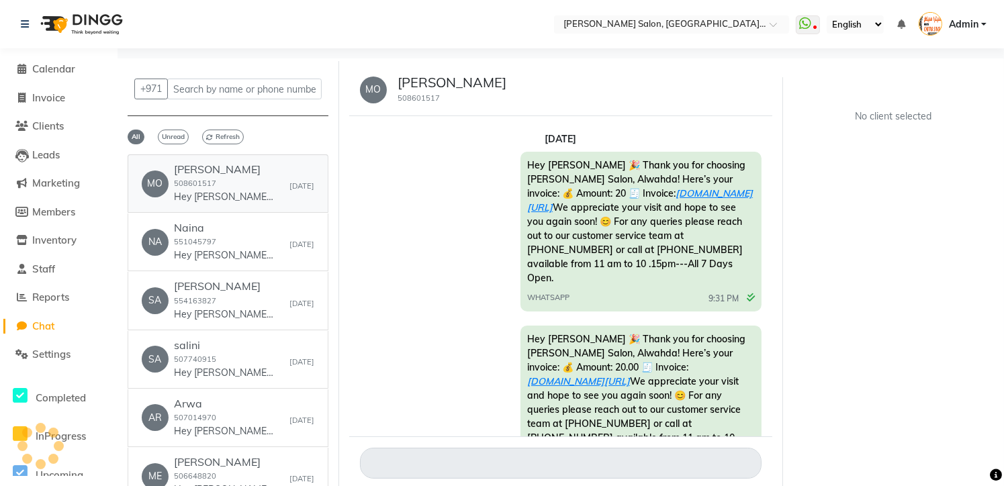
scroll to position [24, 0]
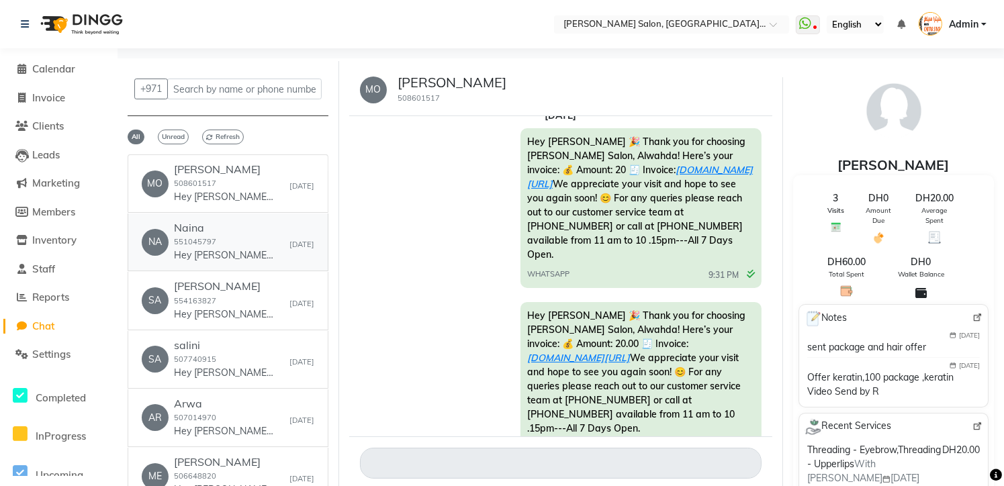
click at [224, 252] on p "Hey [PERSON_NAME] 🎉 Thank you for choosing [PERSON_NAME] Salon, Alwahda! Here’s…" at bounding box center [224, 256] width 101 height 14
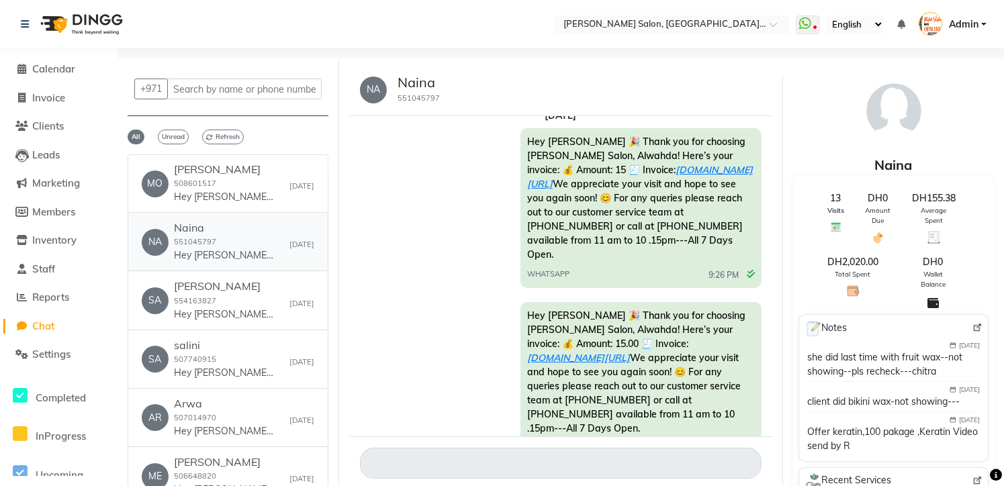
scroll to position [663, 0]
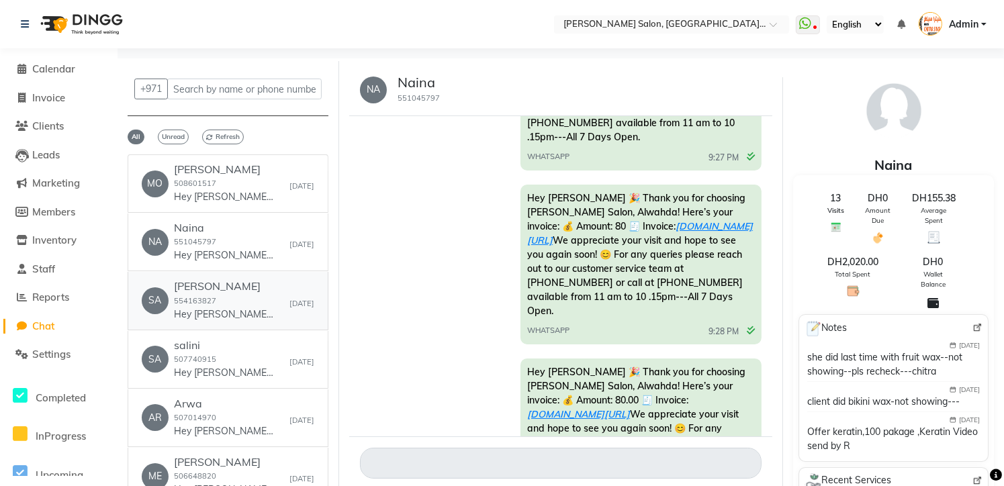
click at [209, 316] on p "Hey [PERSON_NAME] 🎉 Thank you for choosing [PERSON_NAME] Salon, Alwahda! Here’s…" at bounding box center [224, 315] width 101 height 14
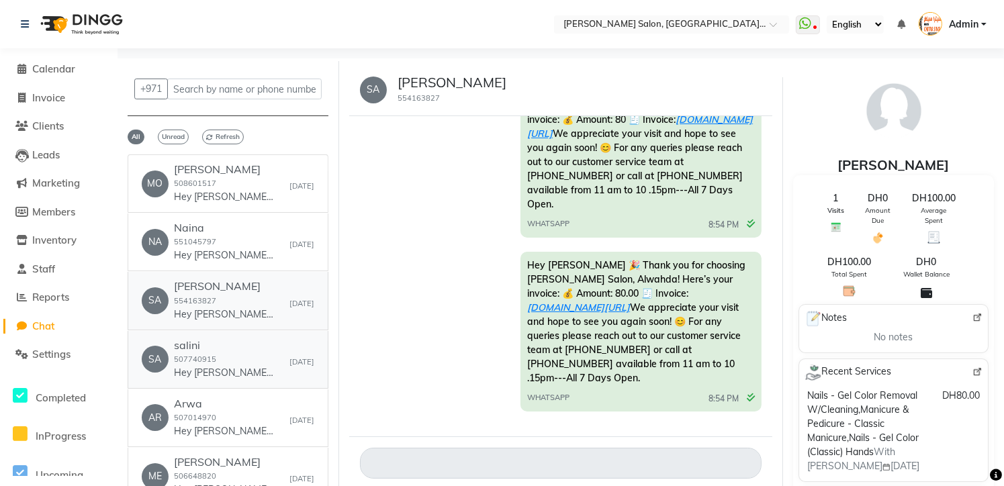
scroll to position [365, 0]
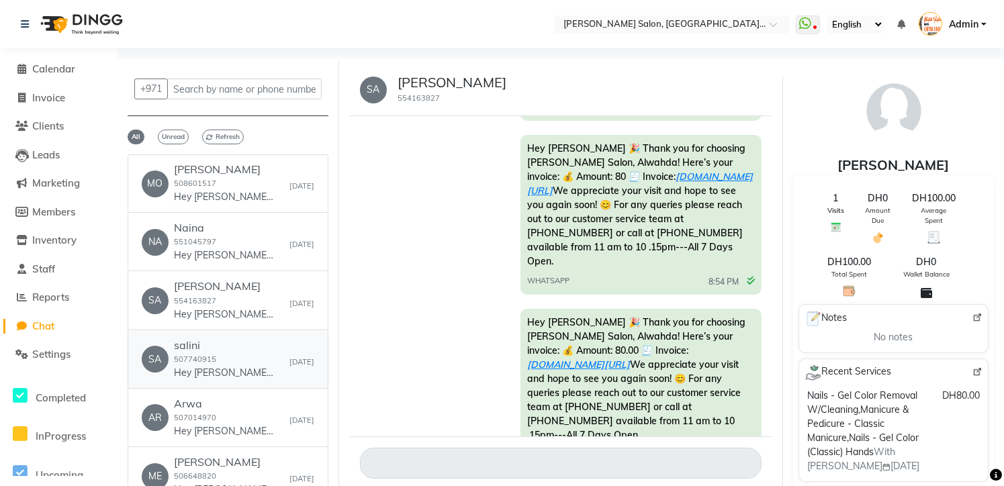
click at [209, 366] on p "Hey [PERSON_NAME] 🎉 Thank you for choosing [PERSON_NAME] Salon, Alwahda! Here’s…" at bounding box center [224, 373] width 101 height 14
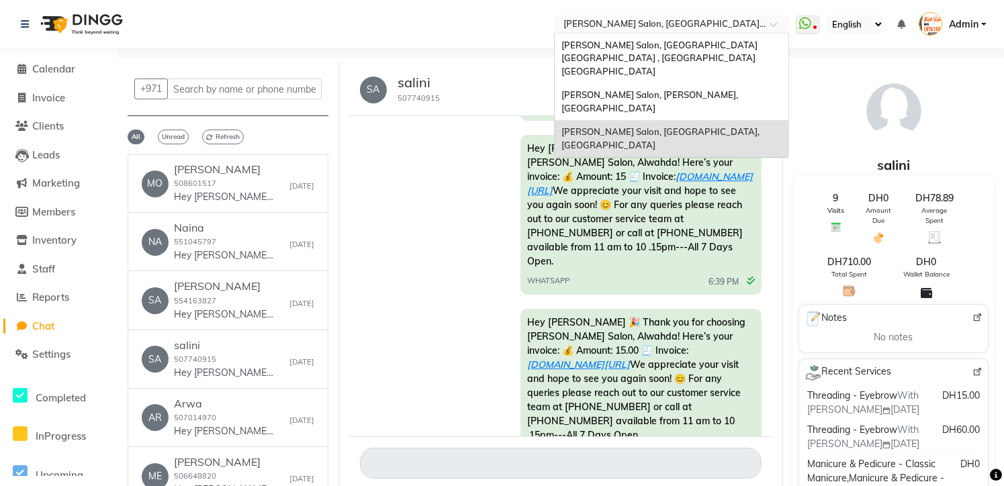
click at [768, 30] on div at bounding box center [671, 25] width 235 height 13
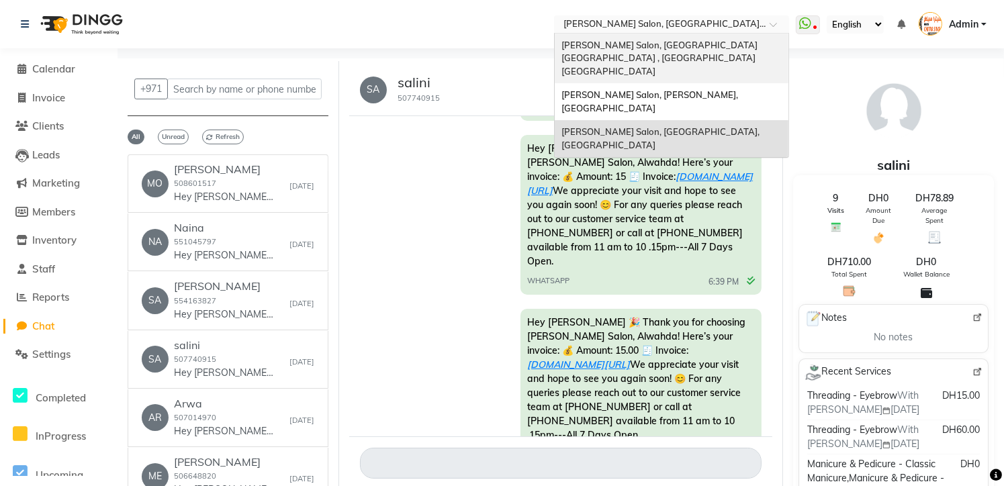
click at [750, 42] on span "[PERSON_NAME] Salon, [GEOGRAPHIC_DATA] [GEOGRAPHIC_DATA] , [GEOGRAPHIC_DATA] [G…" at bounding box center [661, 58] width 198 height 37
